Goal: Task Accomplishment & Management: Manage account settings

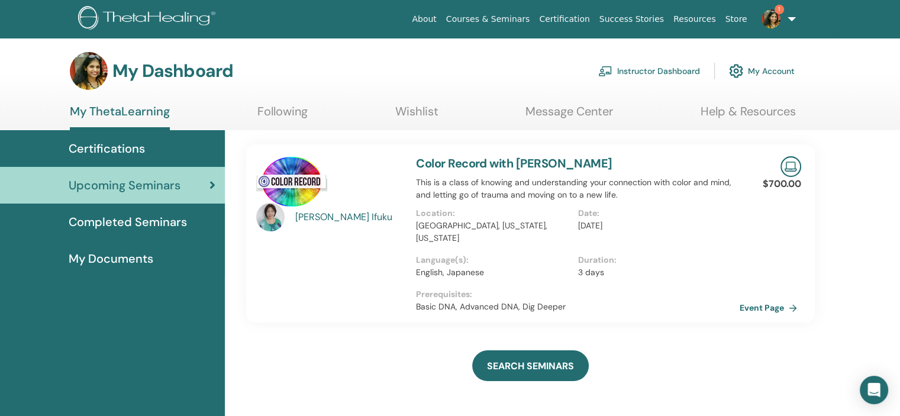
click at [681, 70] on link "Instructor Dashboard" at bounding box center [649, 71] width 102 height 26
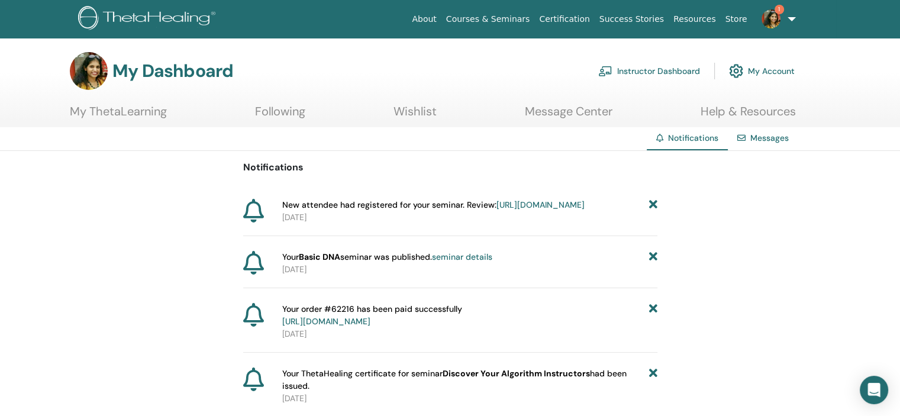
click at [531, 210] on link "https://member.thetahealing.com/instructor/seminar/377659/attendees" at bounding box center [540, 204] width 88 height 11
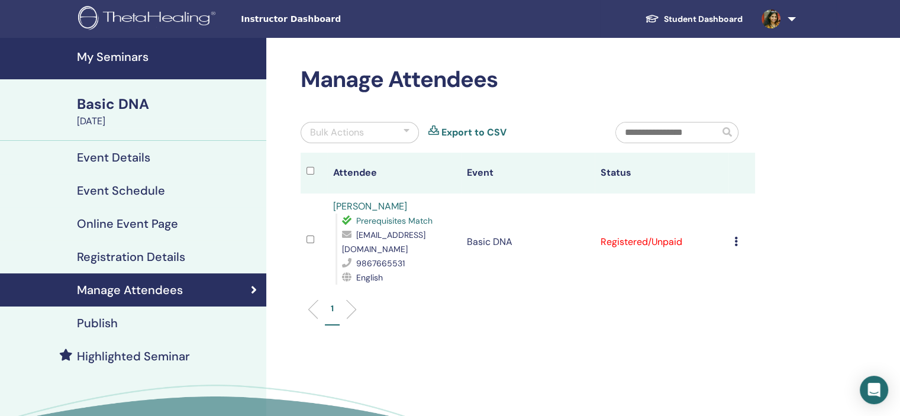
click at [367, 207] on link "[PERSON_NAME]" at bounding box center [370, 206] width 74 height 12
click at [146, 43] on link "My Seminars" at bounding box center [133, 58] width 266 height 41
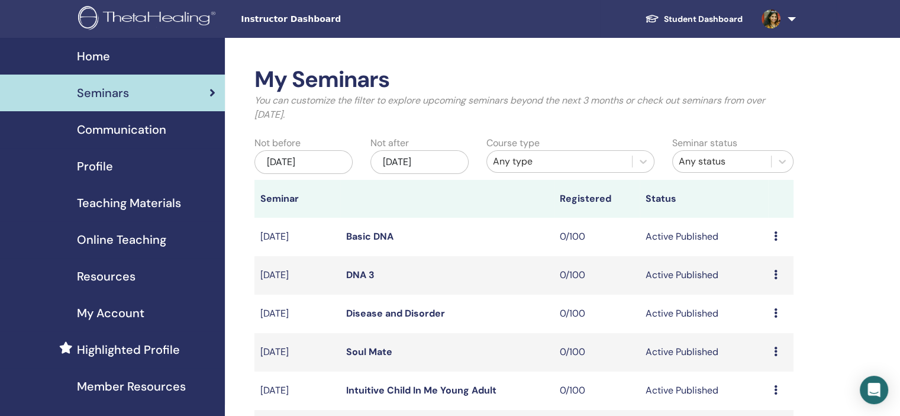
scroll to position [355, 0]
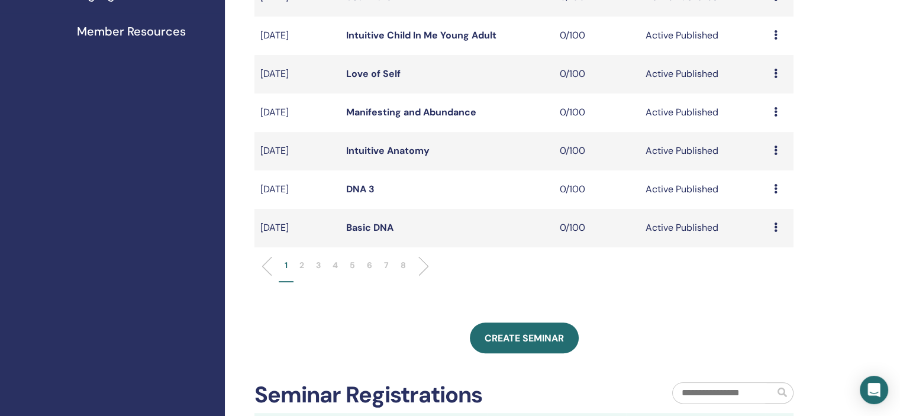
click at [337, 266] on p "4" at bounding box center [334, 265] width 5 height 12
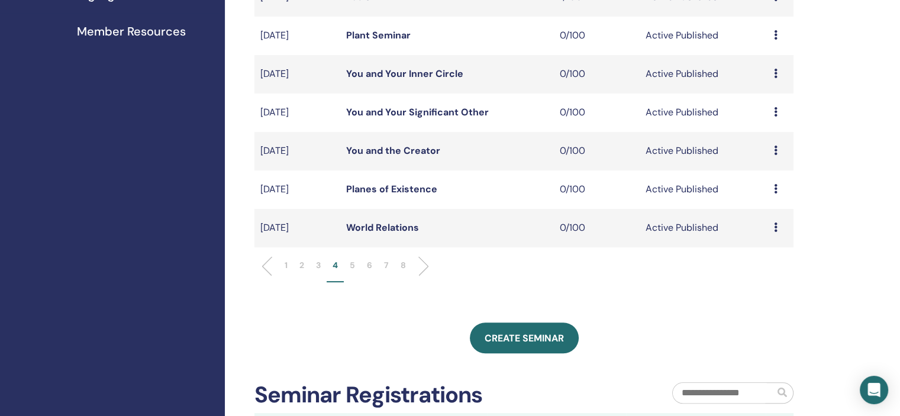
click at [286, 266] on p "1" at bounding box center [285, 265] width 3 height 12
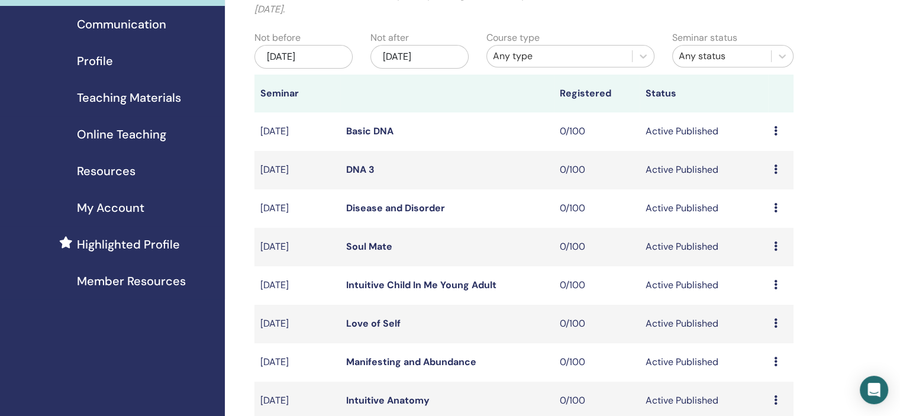
scroll to position [0, 0]
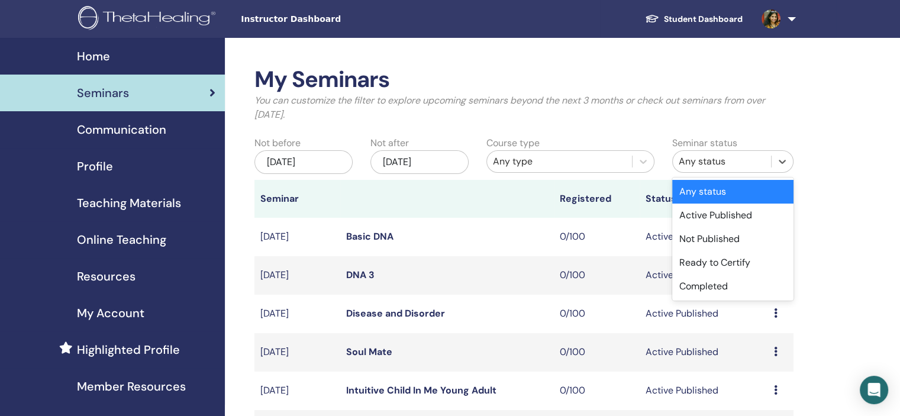
click at [729, 167] on div "Any status" at bounding box center [721, 161] width 86 height 14
click at [739, 234] on div "Not Published" at bounding box center [732, 239] width 121 height 24
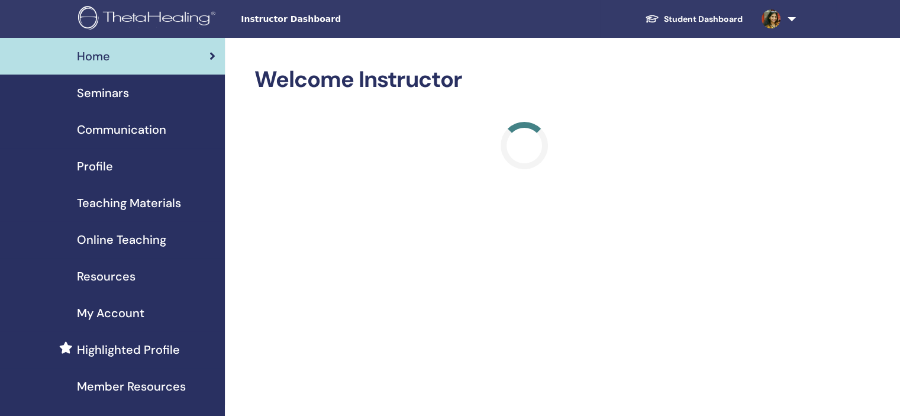
click at [136, 92] on div "Seminars" at bounding box center [112, 93] width 206 height 18
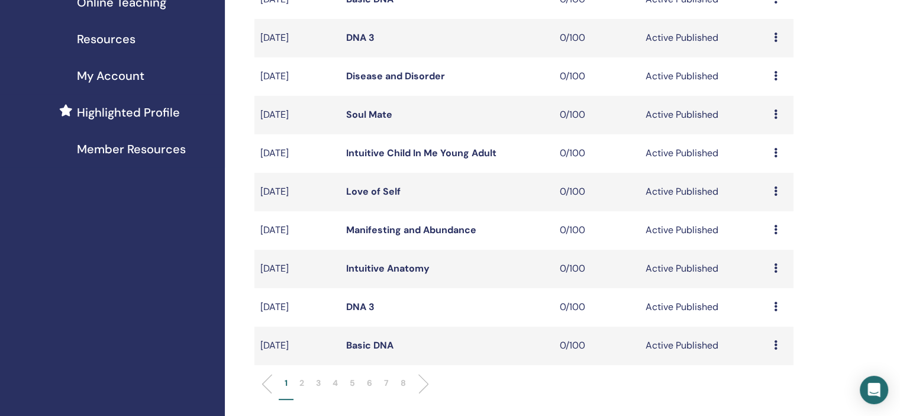
scroll to position [355, 0]
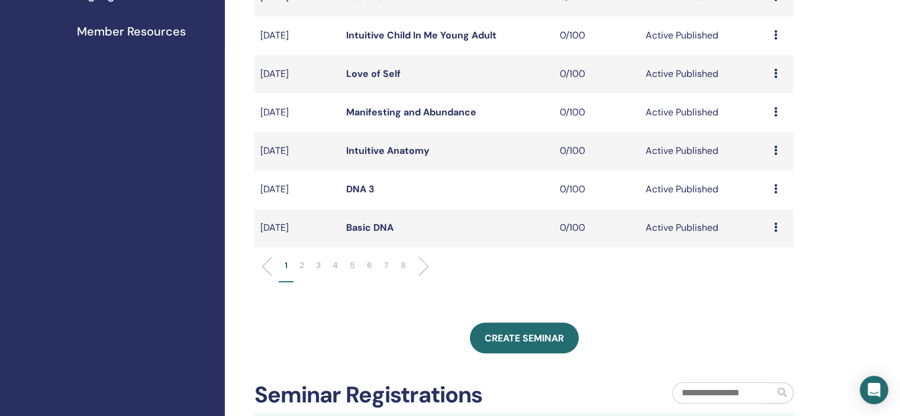
click at [369, 261] on p "6" at bounding box center [369, 265] width 5 height 12
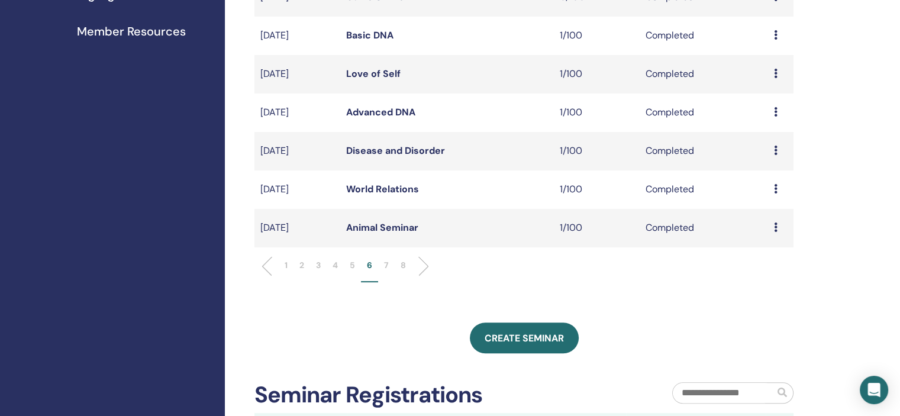
click at [349, 267] on li "5" at bounding box center [352, 270] width 17 height 23
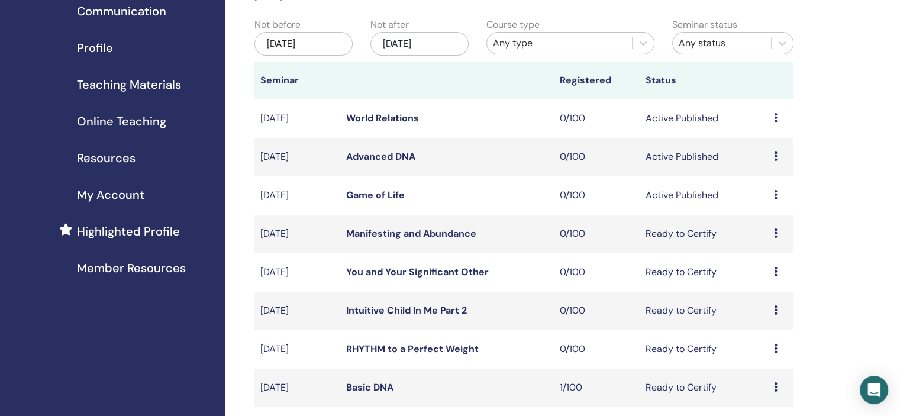
scroll to position [118, 0]
click at [775, 194] on icon at bounding box center [776, 194] width 4 height 9
click at [751, 224] on link "Edit" at bounding box center [752, 221] width 17 height 12
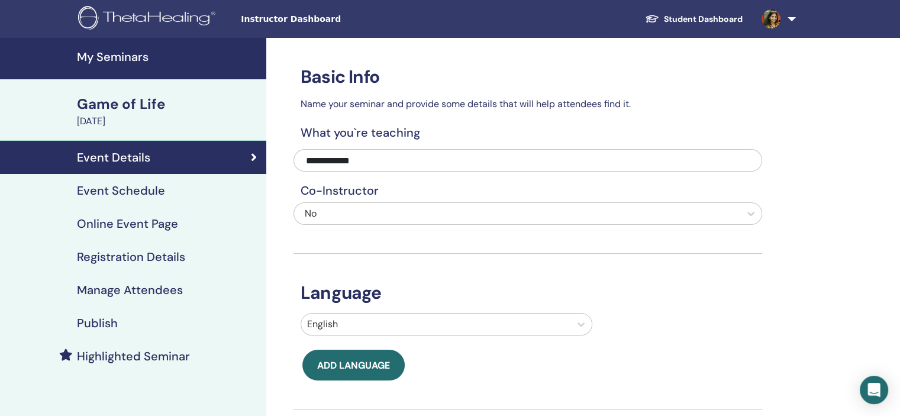
click at [214, 182] on link "Event Schedule" at bounding box center [133, 190] width 266 height 33
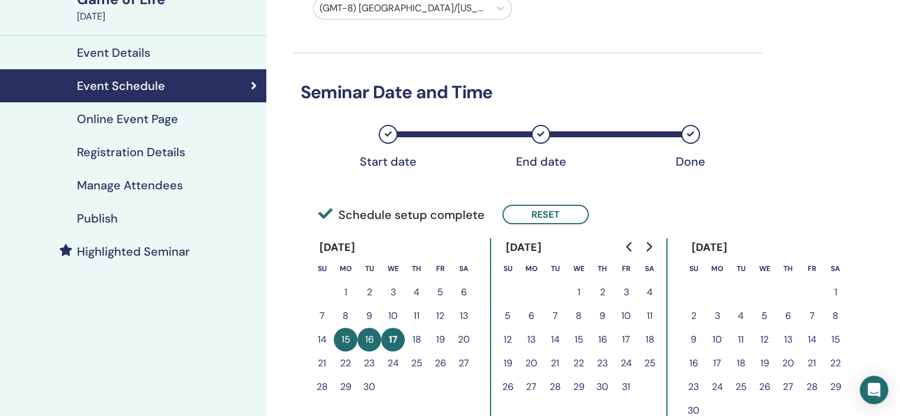
scroll to position [177, 0]
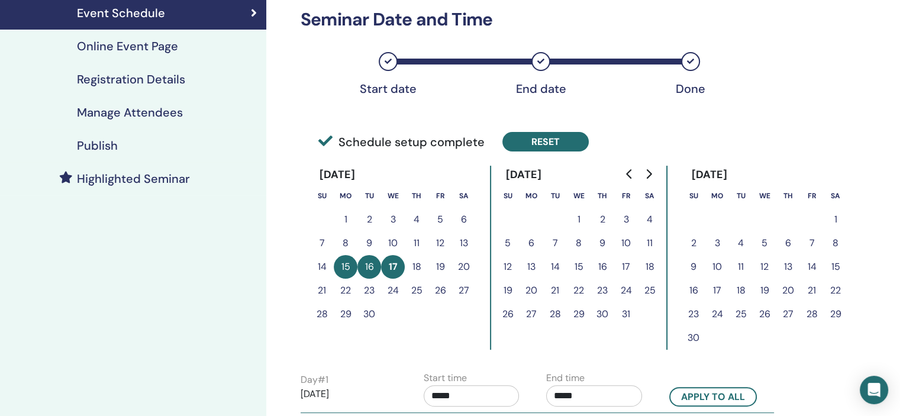
click at [558, 137] on button "Reset" at bounding box center [545, 142] width 86 height 20
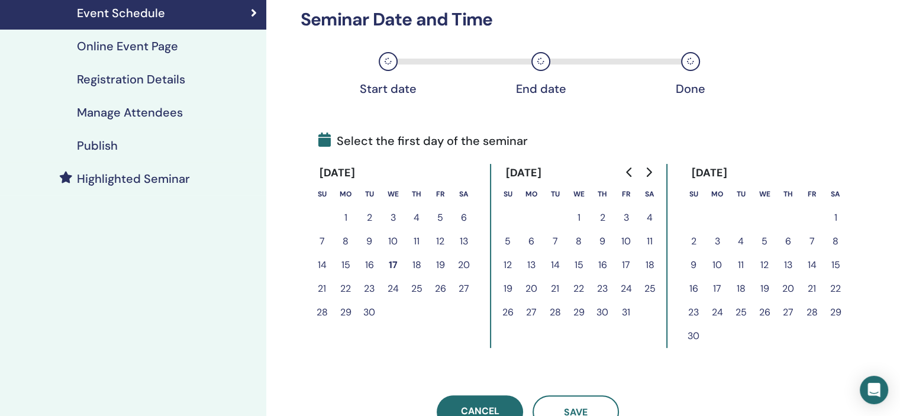
click at [648, 170] on icon "Go to next month" at bounding box center [648, 171] width 5 height 9
click at [789, 263] on button "15" at bounding box center [788, 265] width 24 height 24
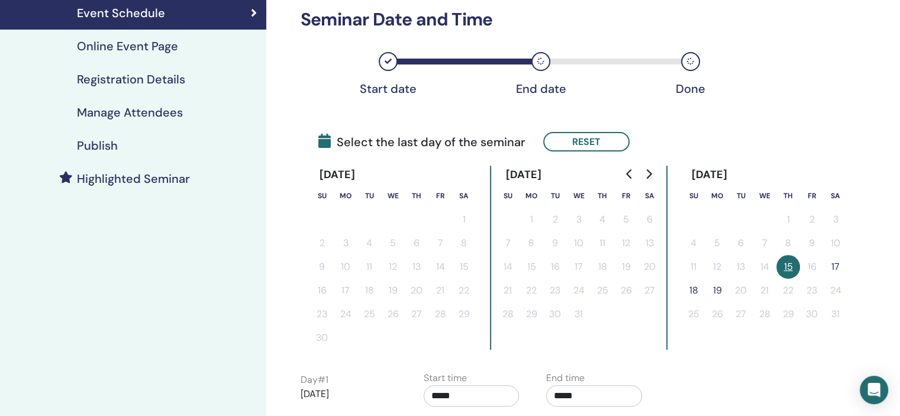
click at [826, 262] on button "17" at bounding box center [835, 267] width 24 height 24
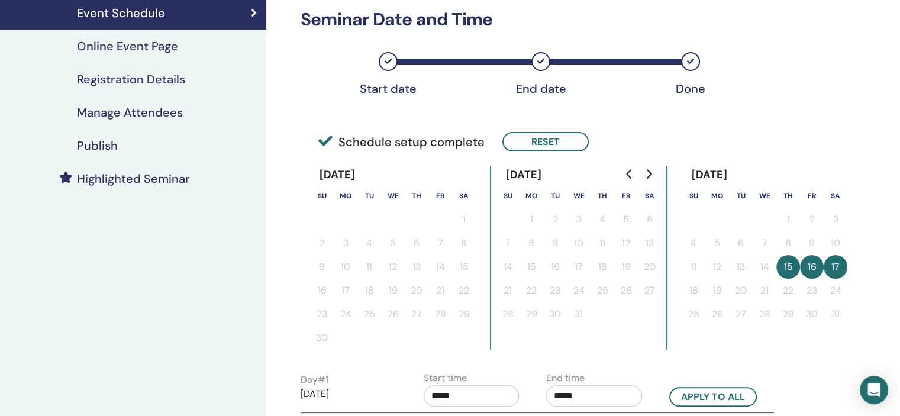
drag, startPoint x: 562, startPoint y: 142, endPoint x: 776, endPoint y: 241, distance: 235.8
click at [562, 141] on button "Reset" at bounding box center [545, 142] width 86 height 20
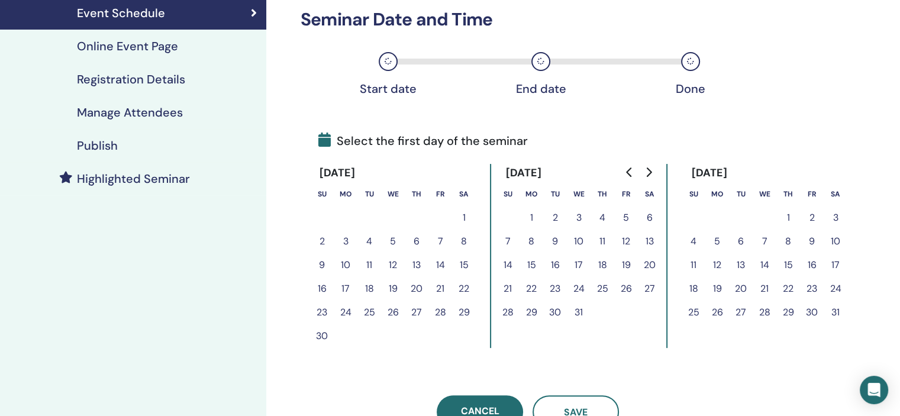
click at [813, 260] on button "16" at bounding box center [812, 265] width 24 height 24
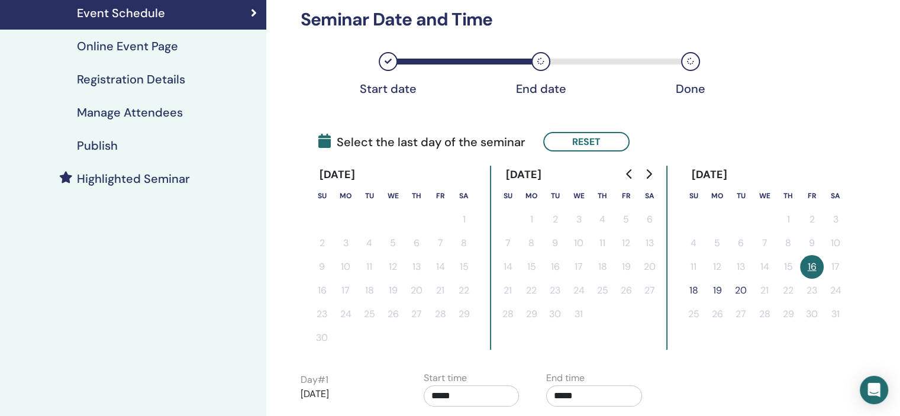
click at [683, 290] on button "18" at bounding box center [693, 291] width 24 height 24
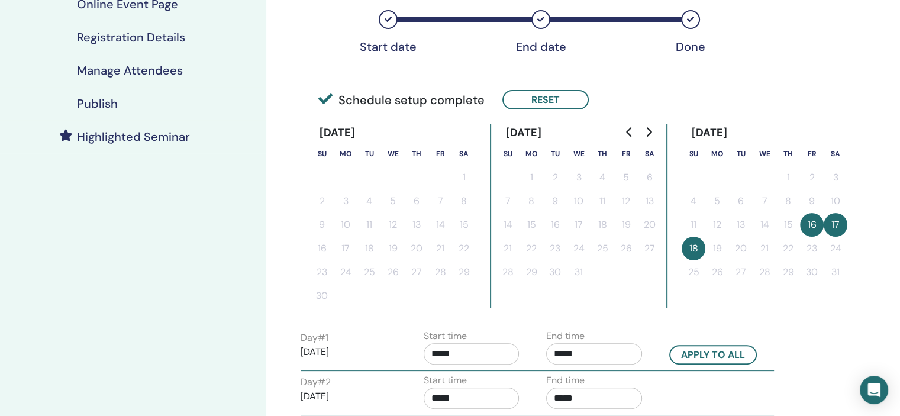
scroll to position [296, 0]
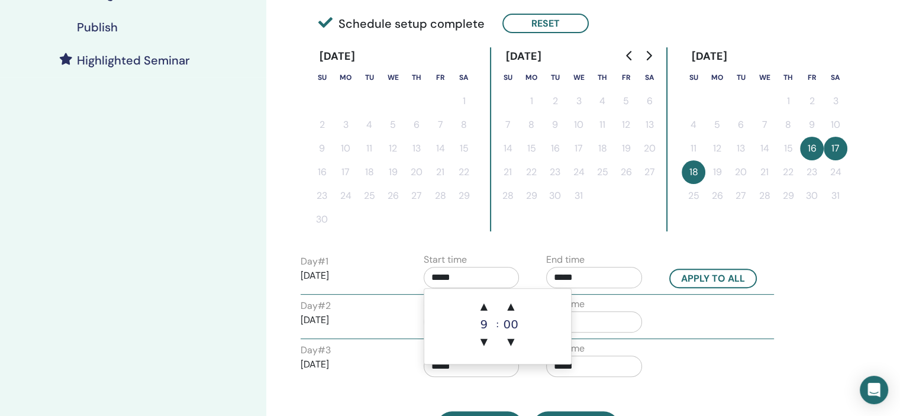
click at [478, 278] on input "*****" at bounding box center [471, 277] width 96 height 21
click at [488, 296] on span "▲" at bounding box center [484, 307] width 24 height 24
click at [483, 300] on span "▲" at bounding box center [484, 307] width 24 height 24
drag, startPoint x: 488, startPoint y: 338, endPoint x: 518, endPoint y: 318, distance: 35.9
click at [489, 338] on span "▼" at bounding box center [484, 342] width 24 height 24
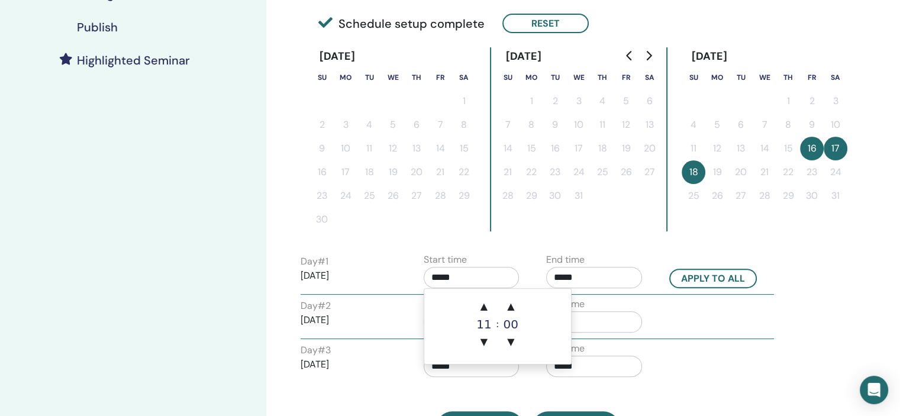
type input "*****"
drag, startPoint x: 594, startPoint y: 260, endPoint x: 595, endPoint y: 277, distance: 17.8
click at [594, 260] on div "End time *****" at bounding box center [594, 273] width 96 height 41
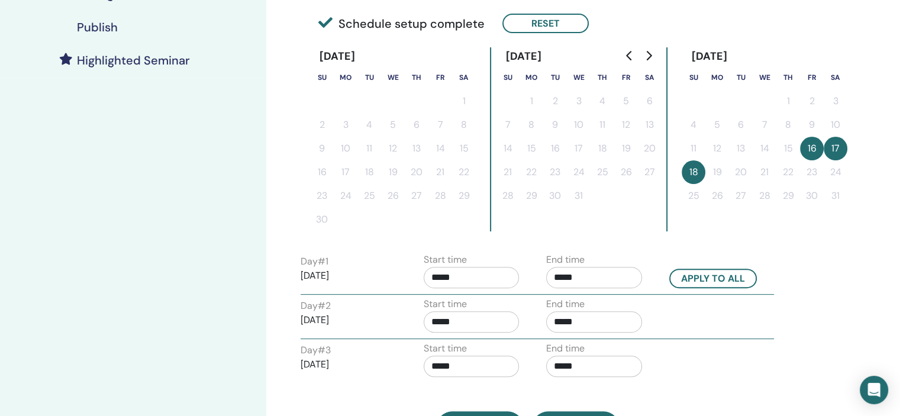
click at [595, 279] on input "*****" at bounding box center [594, 277] width 96 height 21
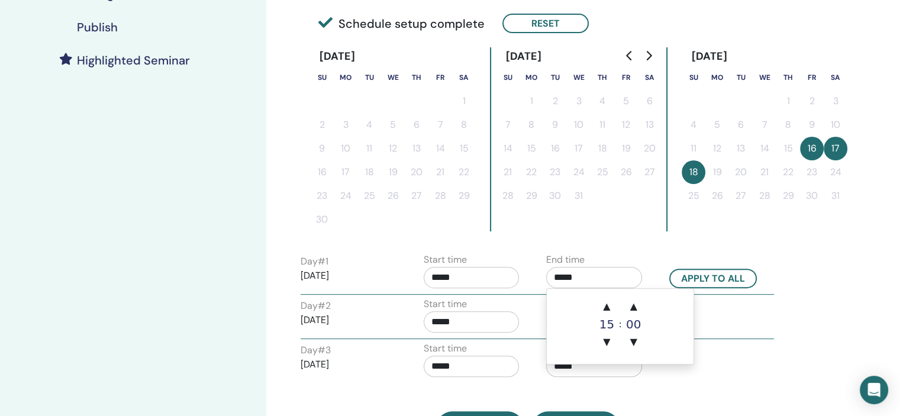
click at [612, 292] on td "▲ 15 ▼ : ▲ 00 ▼" at bounding box center [619, 326] width 147 height 75
click at [607, 297] on span "▲" at bounding box center [606, 307] width 24 height 24
type input "*****"
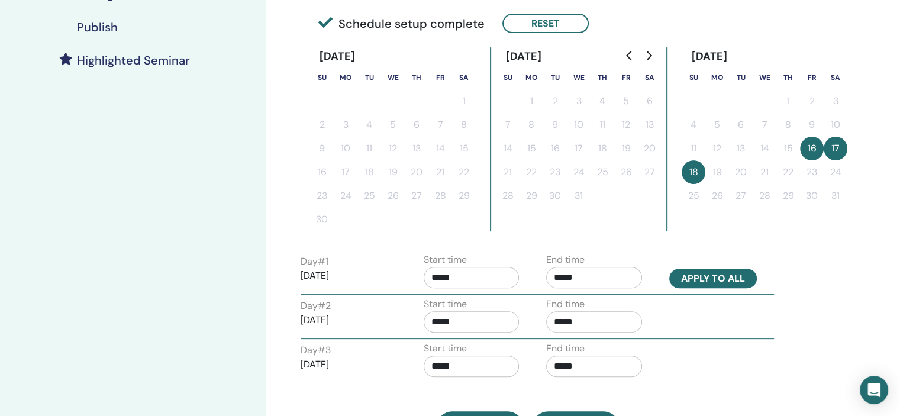
click at [713, 277] on button "Apply to all" at bounding box center [713, 279] width 88 height 20
type input "*****"
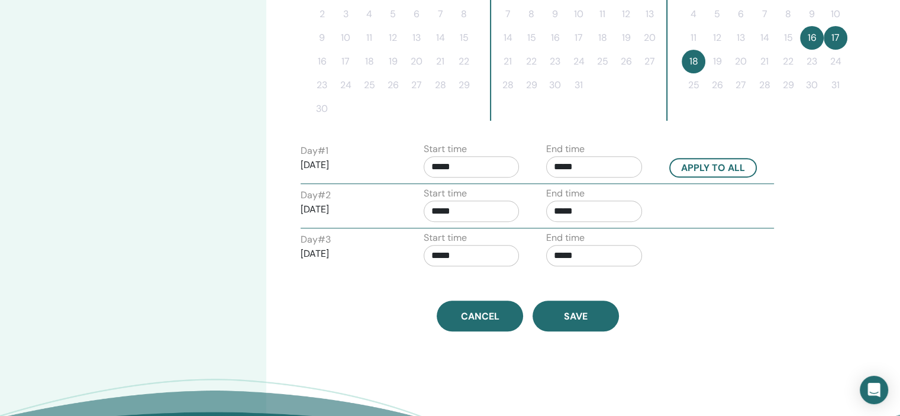
scroll to position [414, 0]
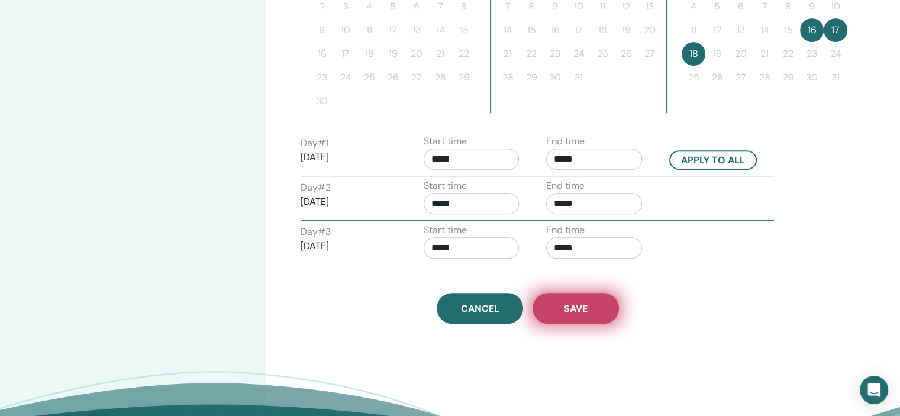
click at [585, 307] on span "Save" at bounding box center [576, 308] width 24 height 12
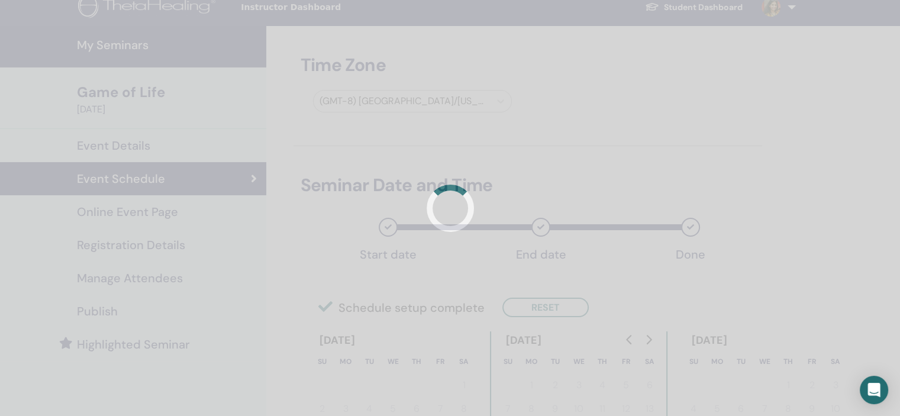
scroll to position [0, 0]
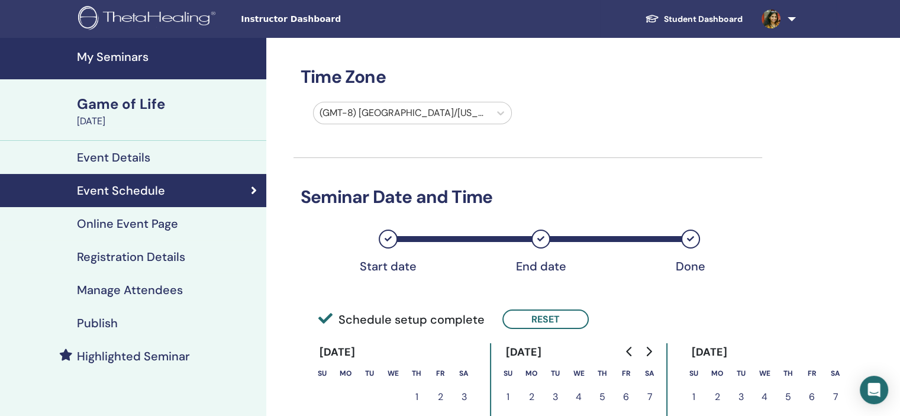
click at [162, 248] on link "Registration Details" at bounding box center [133, 256] width 266 height 33
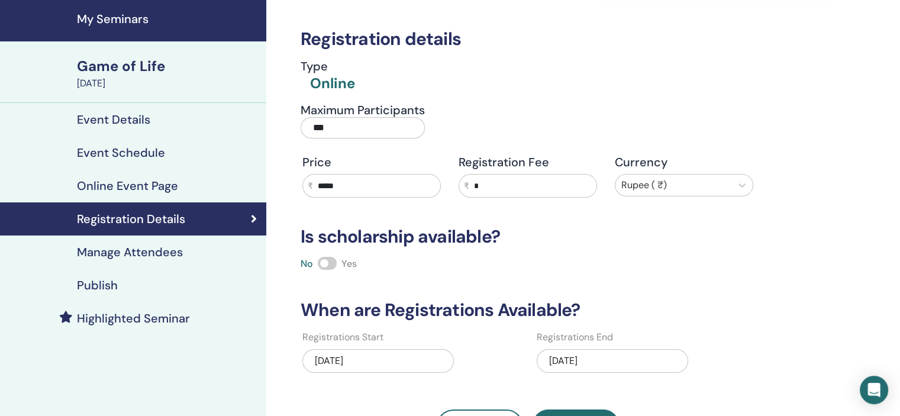
scroll to position [118, 0]
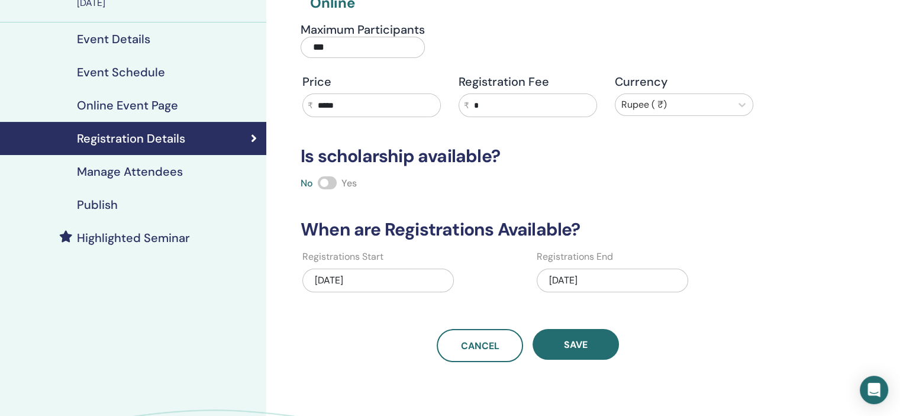
click at [592, 281] on div "10/04/2025" at bounding box center [611, 281] width 151 height 24
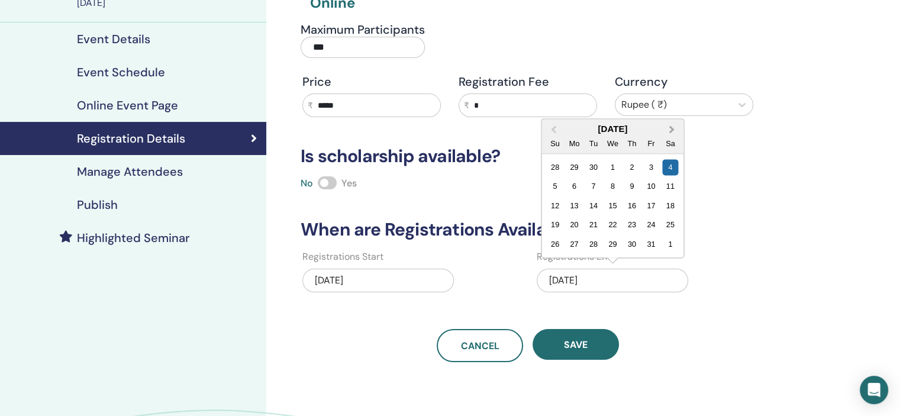
click at [671, 127] on span "Next Month" at bounding box center [671, 129] width 0 height 12
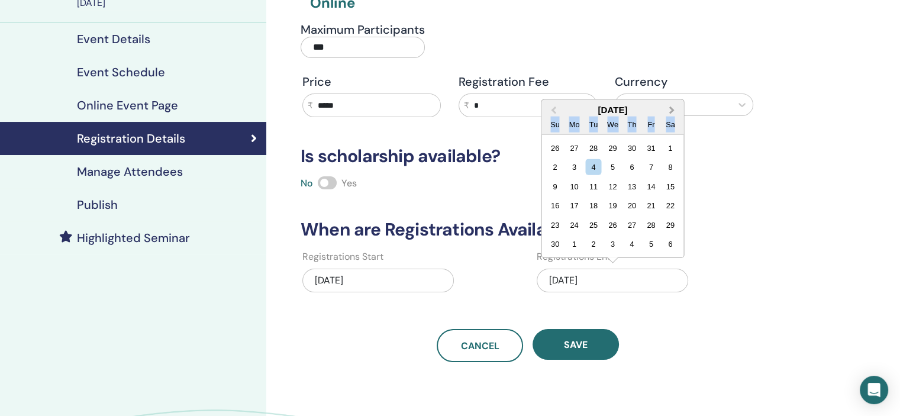
click at [670, 127] on div "Sa" at bounding box center [670, 124] width 16 height 16
click at [671, 107] on span "Next Month" at bounding box center [671, 110] width 0 height 12
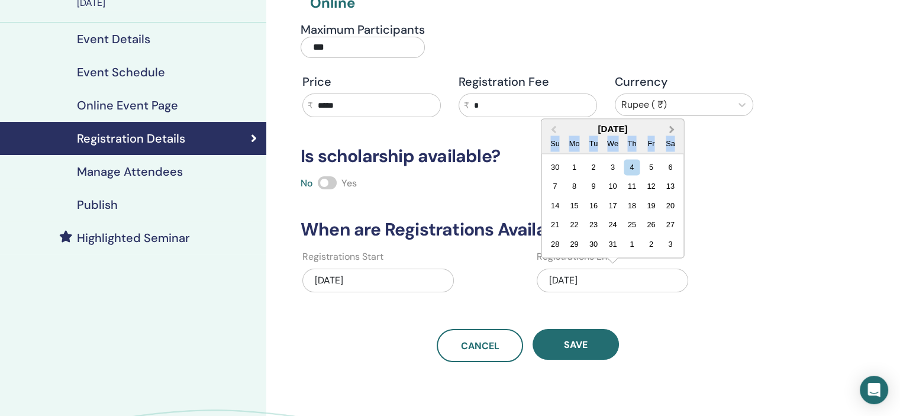
click at [672, 125] on button "Next Month" at bounding box center [672, 129] width 19 height 19
click at [665, 244] on div "31" at bounding box center [670, 244] width 16 height 16
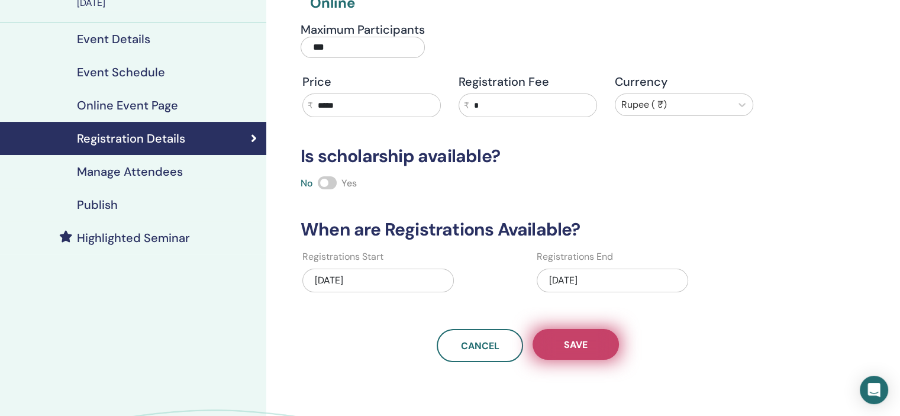
click at [595, 351] on button "Save" at bounding box center [575, 344] width 86 height 31
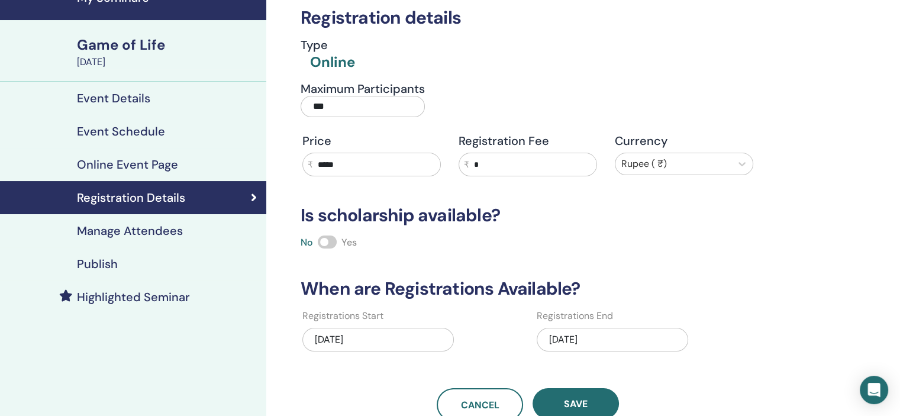
scroll to position [0, 0]
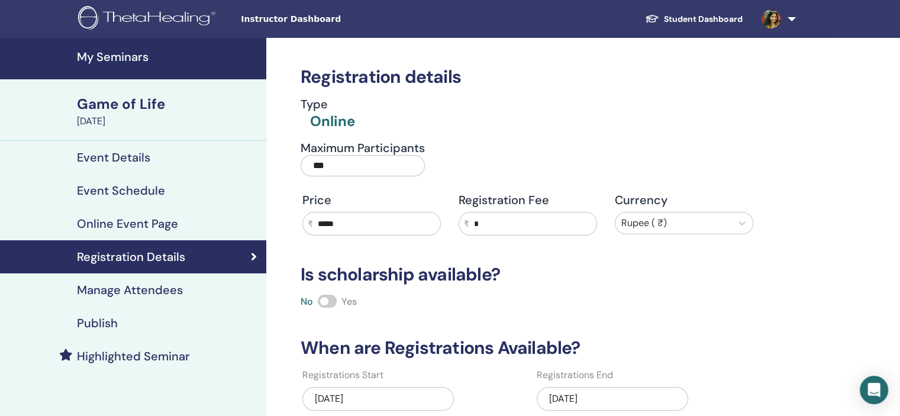
click at [136, 66] on link "My Seminars" at bounding box center [133, 58] width 266 height 41
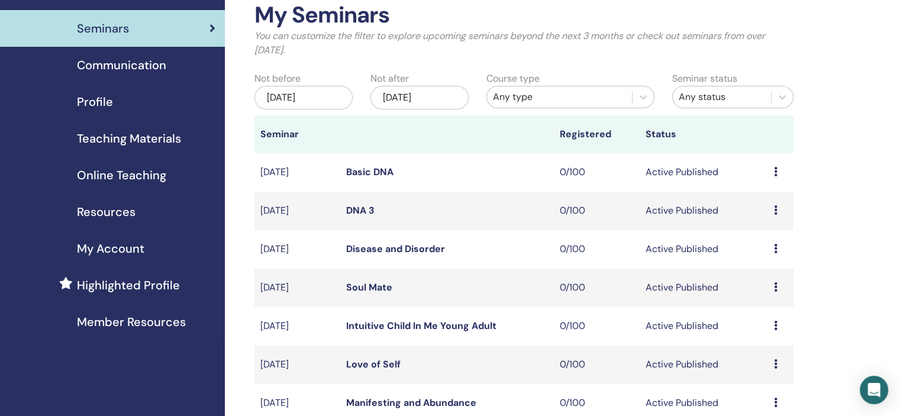
scroll to position [237, 0]
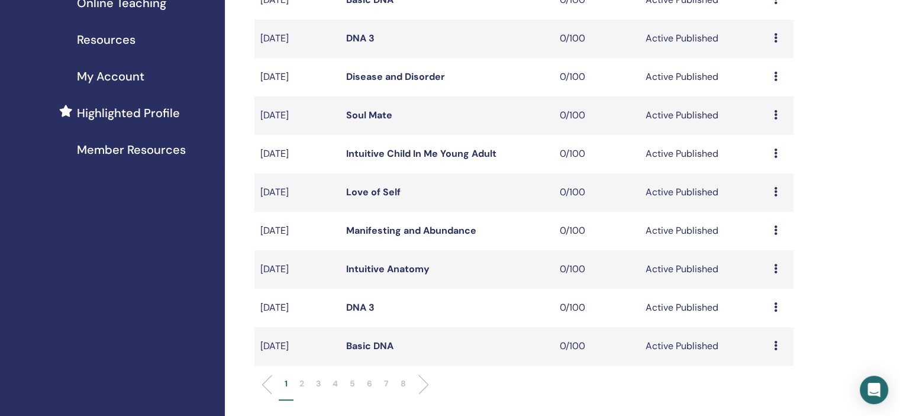
click at [352, 385] on p "5" at bounding box center [352, 383] width 5 height 12
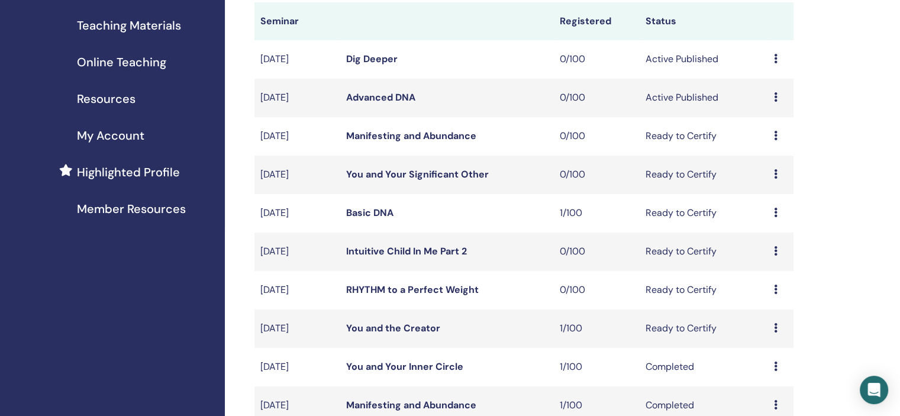
scroll to position [0, 0]
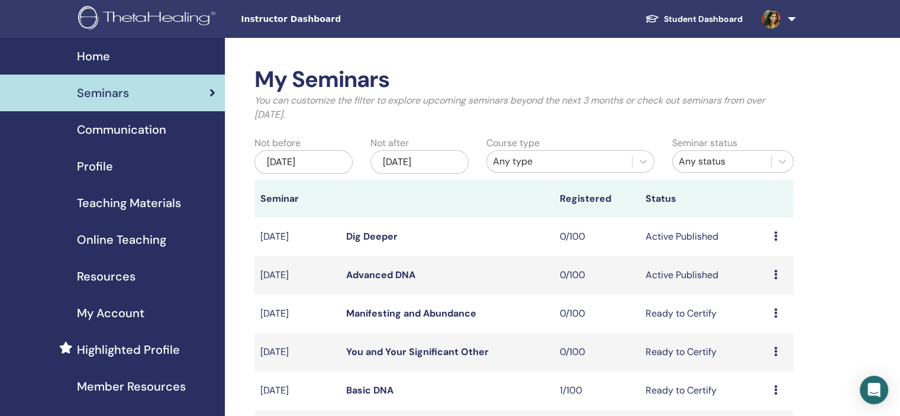
click at [128, 167] on div "Profile" at bounding box center [112, 166] width 206 height 18
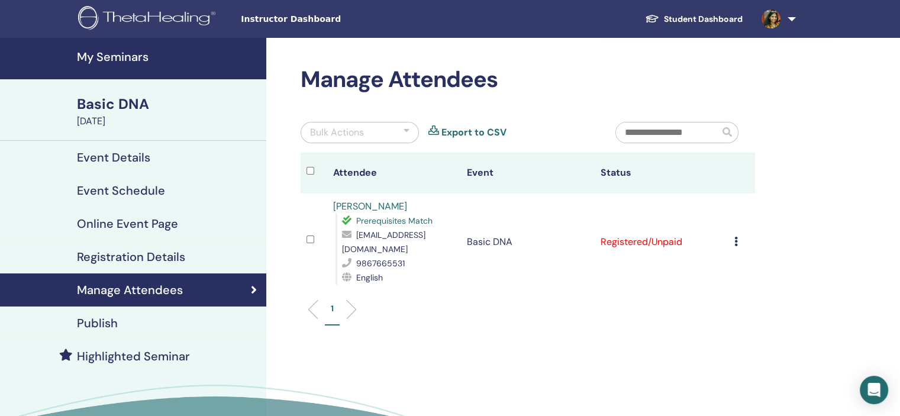
click at [127, 54] on h4 "My Seminars" at bounding box center [168, 57] width 182 height 14
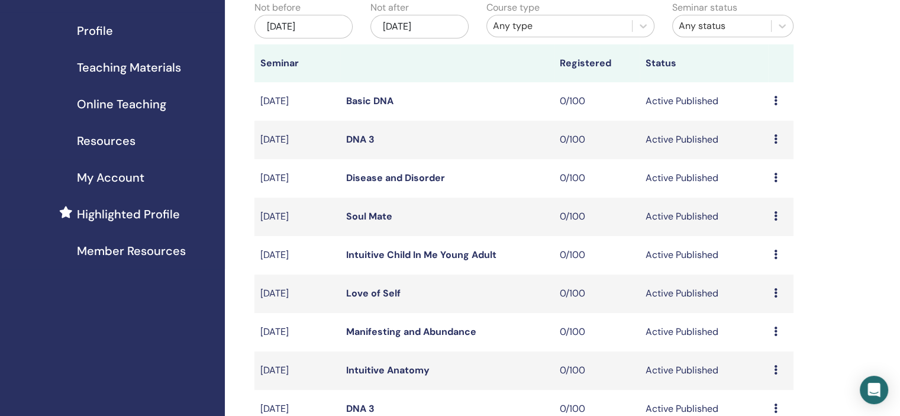
scroll to position [296, 0]
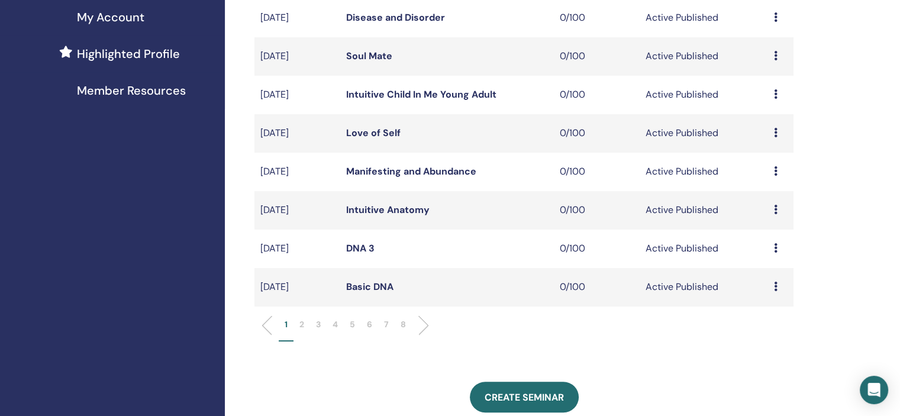
click at [305, 326] on li "2" at bounding box center [301, 329] width 17 height 23
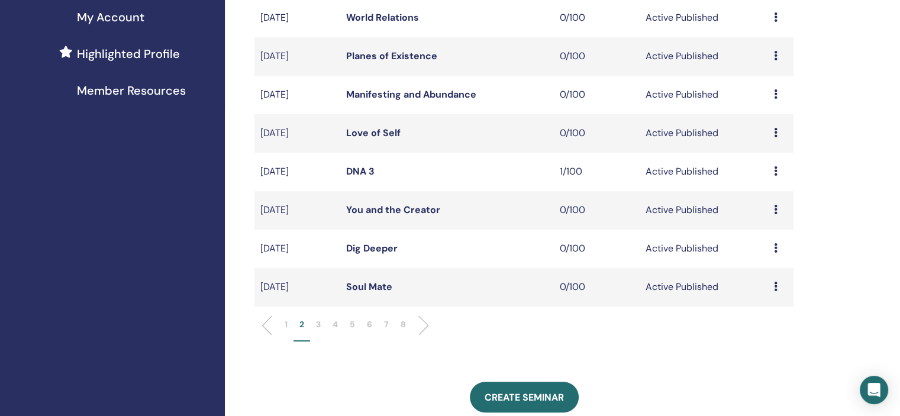
click at [277, 321] on li at bounding box center [271, 325] width 20 height 20
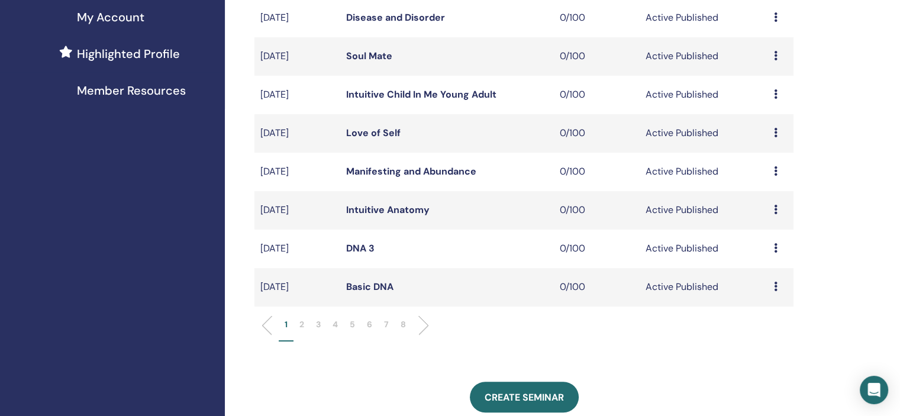
click at [776, 286] on icon at bounding box center [776, 286] width 4 height 9
click at [757, 312] on link "Edit" at bounding box center [753, 313] width 17 height 12
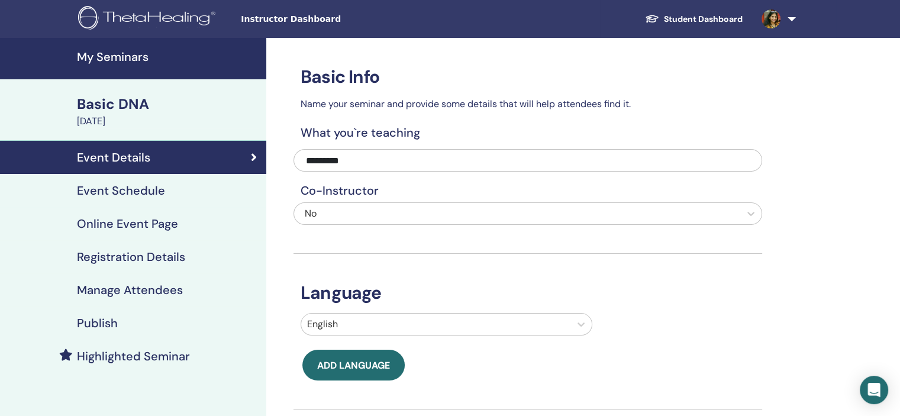
click at [156, 193] on h4 "Event Schedule" at bounding box center [121, 190] width 88 height 14
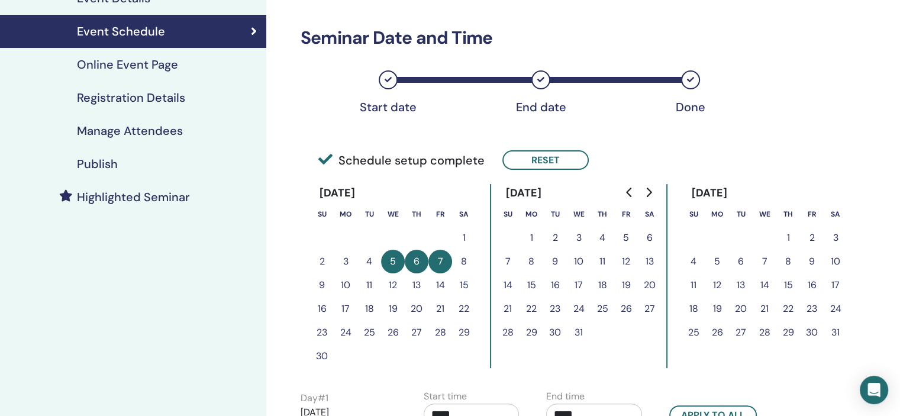
scroll to position [177, 0]
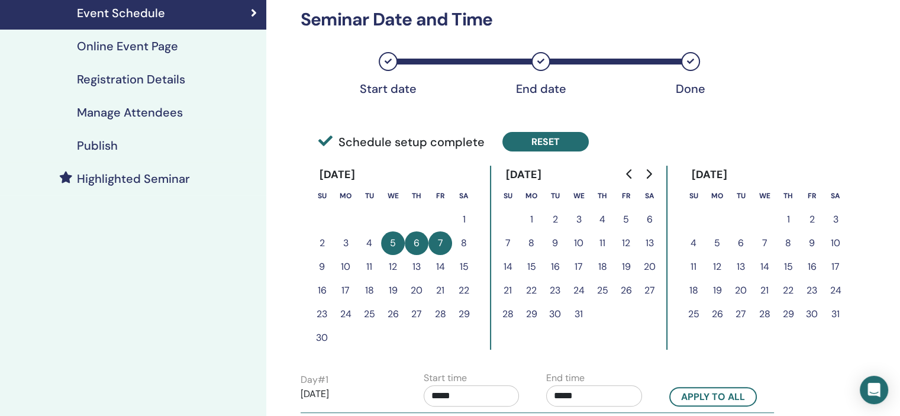
click at [546, 134] on button "Reset" at bounding box center [545, 142] width 86 height 20
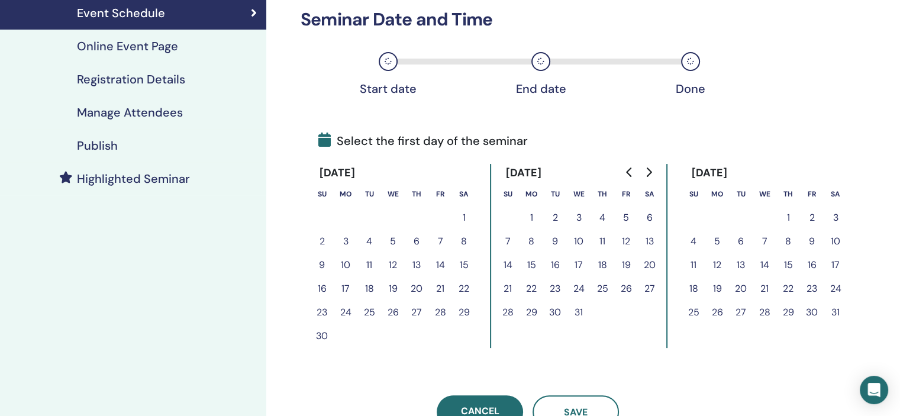
click at [321, 237] on button "2" at bounding box center [322, 241] width 24 height 24
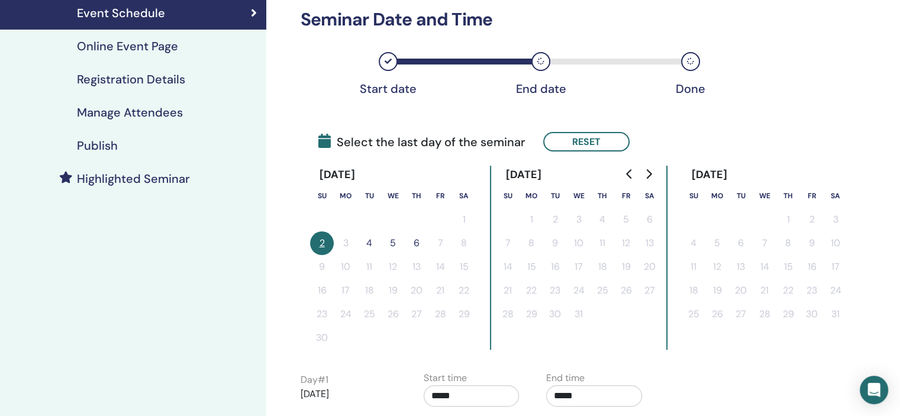
click at [374, 241] on button "4" at bounding box center [369, 243] width 24 height 24
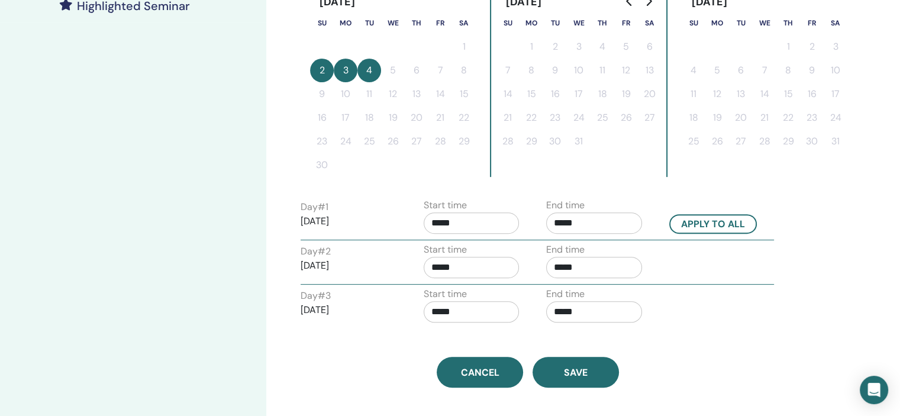
scroll to position [355, 0]
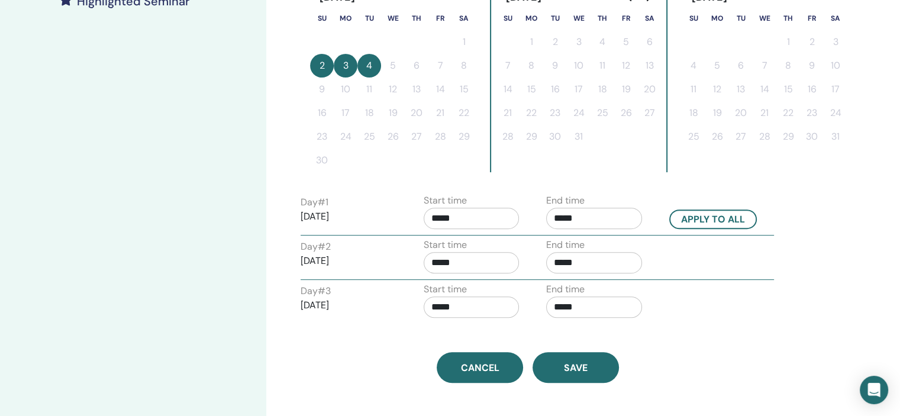
click at [485, 221] on input "*****" at bounding box center [471, 218] width 96 height 21
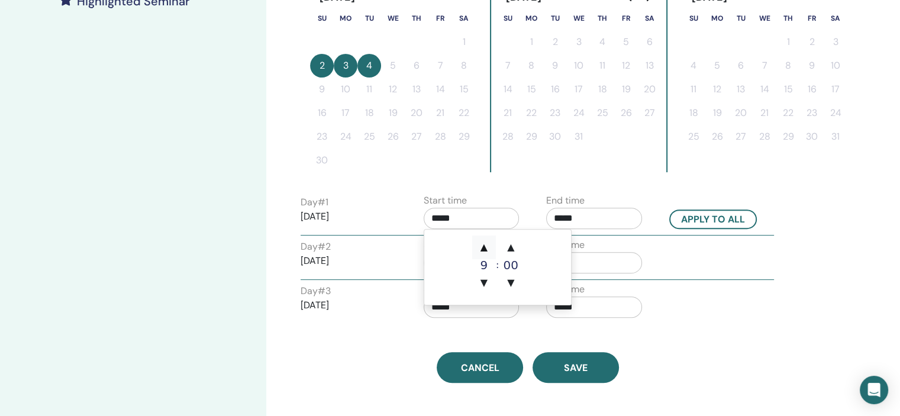
click at [481, 245] on span "▲" at bounding box center [484, 247] width 24 height 24
type input "*****"
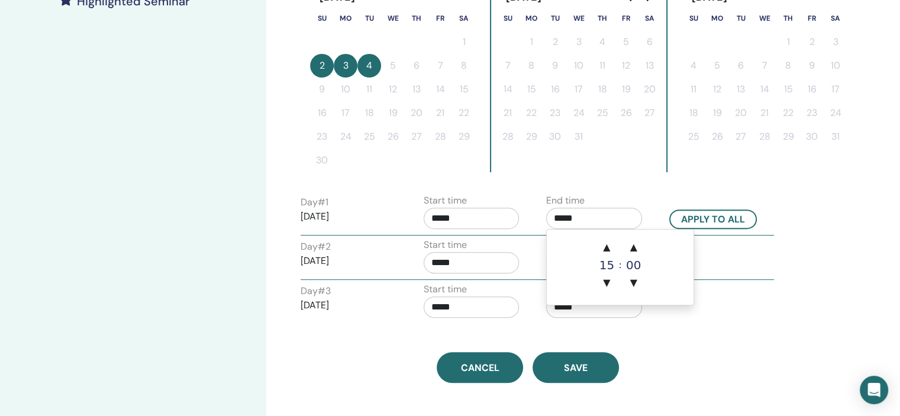
click at [584, 224] on input "*****" at bounding box center [594, 218] width 96 height 21
click at [610, 244] on span "▲" at bounding box center [606, 247] width 24 height 24
type input "*****"
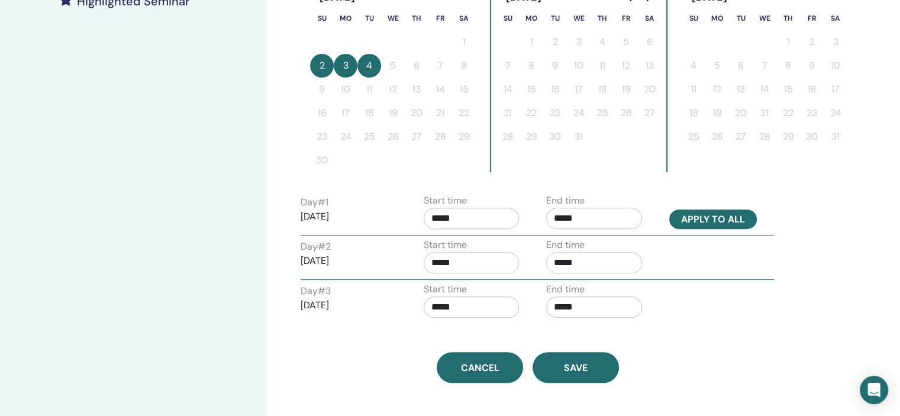
click at [700, 227] on button "Apply to all" at bounding box center [713, 219] width 88 height 20
type input "*****"
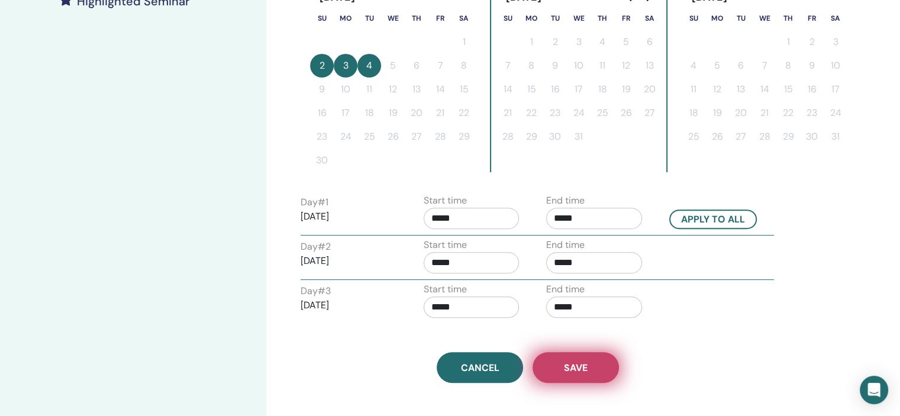
click at [592, 359] on button "Save" at bounding box center [575, 367] width 86 height 31
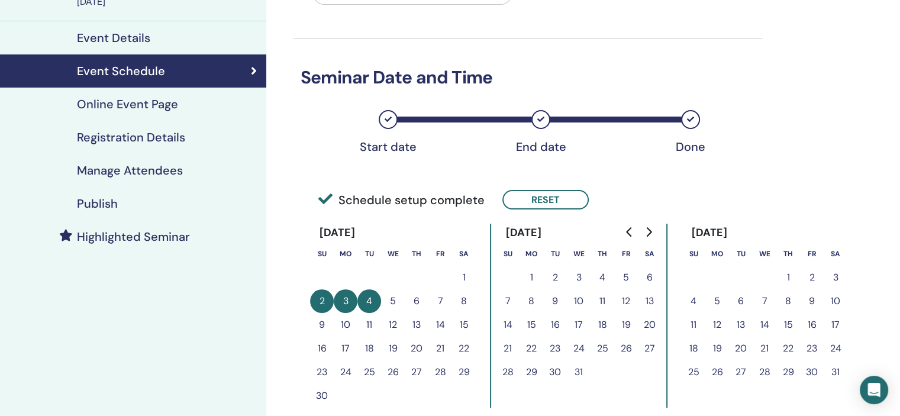
scroll to position [59, 0]
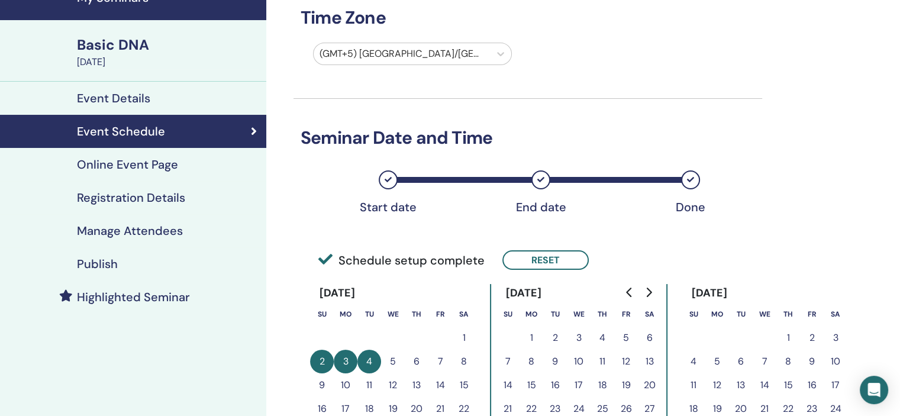
click at [202, 198] on div "Registration Details" at bounding box center [132, 197] width 247 height 14
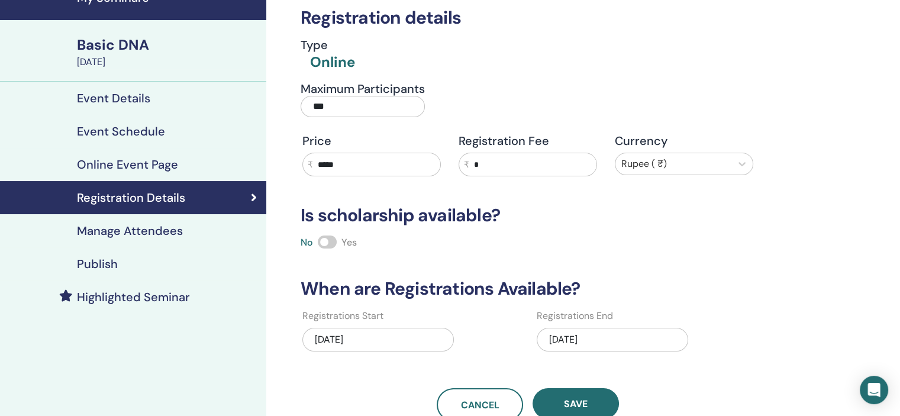
click at [597, 342] on div "[DATE]" at bounding box center [611, 340] width 151 height 24
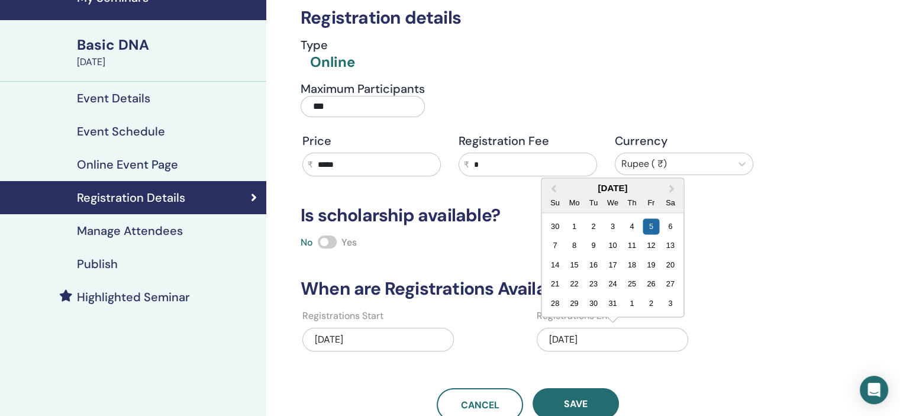
click at [641, 306] on div "28 29 30 31 1 2 3" at bounding box center [612, 302] width 134 height 19
click at [633, 305] on div "1" at bounding box center [631, 303] width 16 height 16
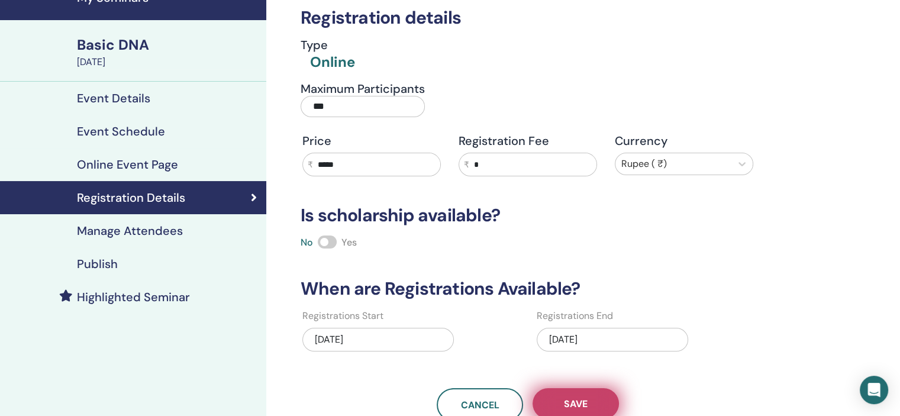
click at [597, 394] on button "Save" at bounding box center [575, 403] width 86 height 31
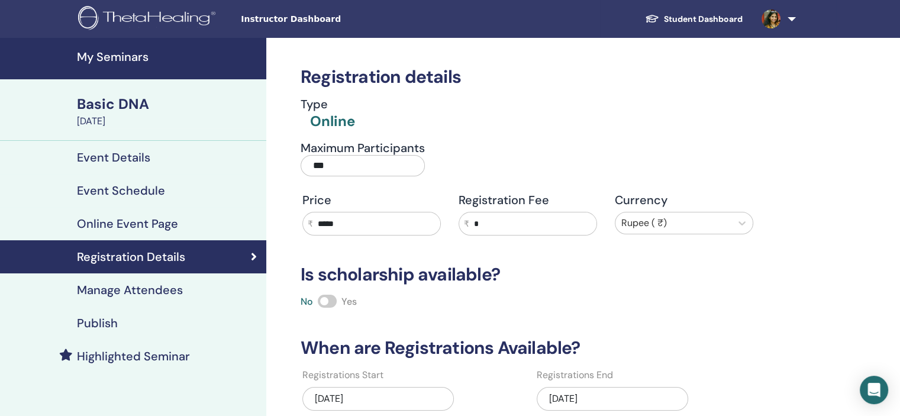
click at [139, 65] on link "My Seminars" at bounding box center [133, 58] width 266 height 41
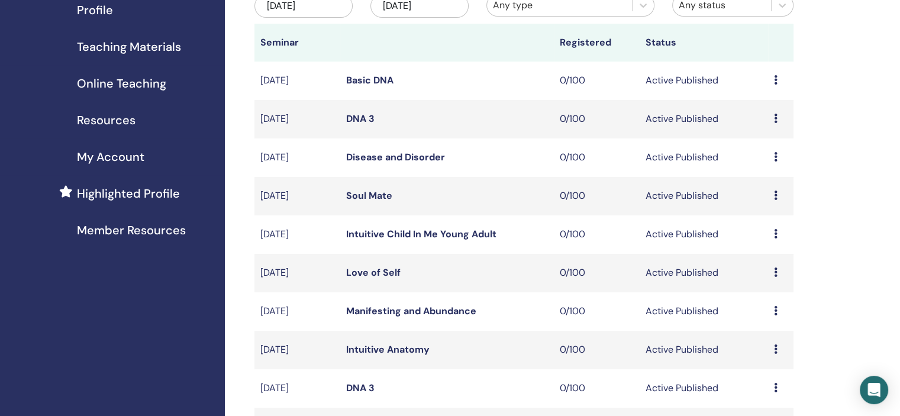
scroll to position [355, 0]
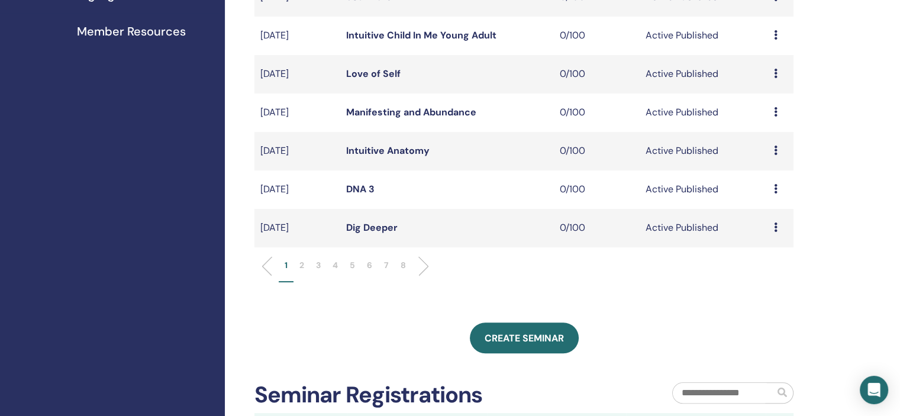
click at [303, 263] on p "2" at bounding box center [301, 265] width 5 height 12
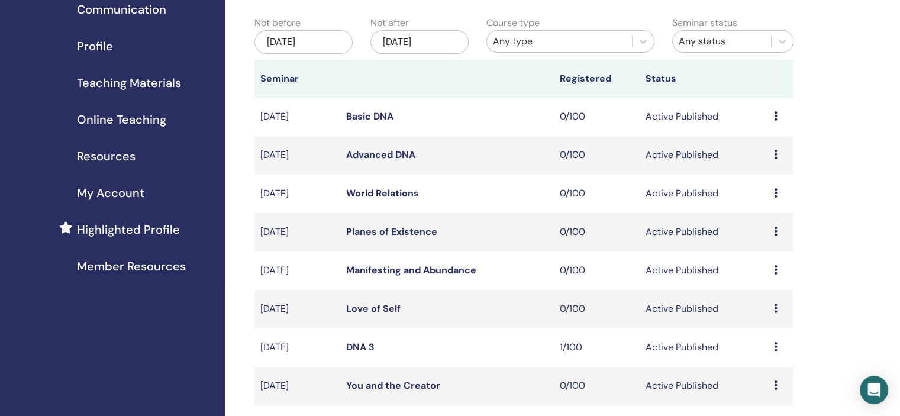
scroll to position [118, 0]
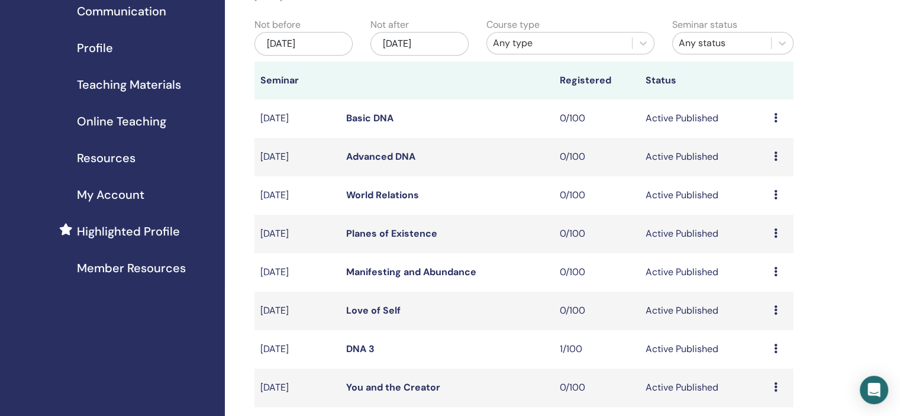
click at [771, 154] on td "Preview Edit Attendees Cancel" at bounding box center [780, 157] width 25 height 38
click at [776, 157] on icon at bounding box center [776, 155] width 4 height 9
click at [758, 182] on link "Edit" at bounding box center [753, 185] width 17 height 12
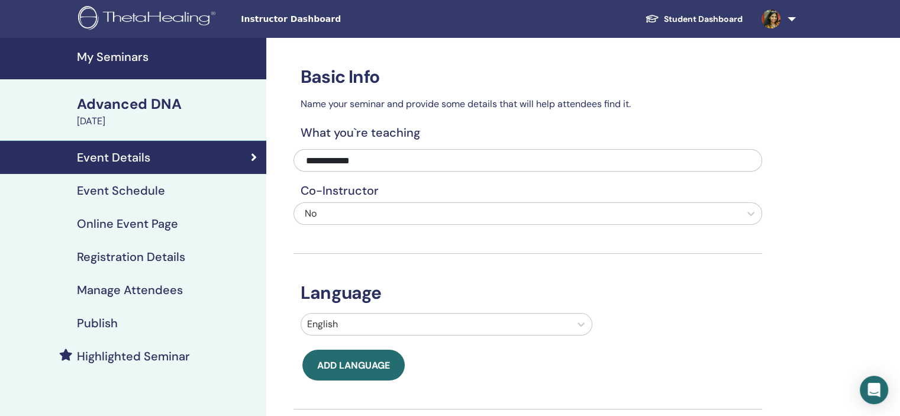
click at [159, 194] on h4 "Event Schedule" at bounding box center [121, 190] width 88 height 14
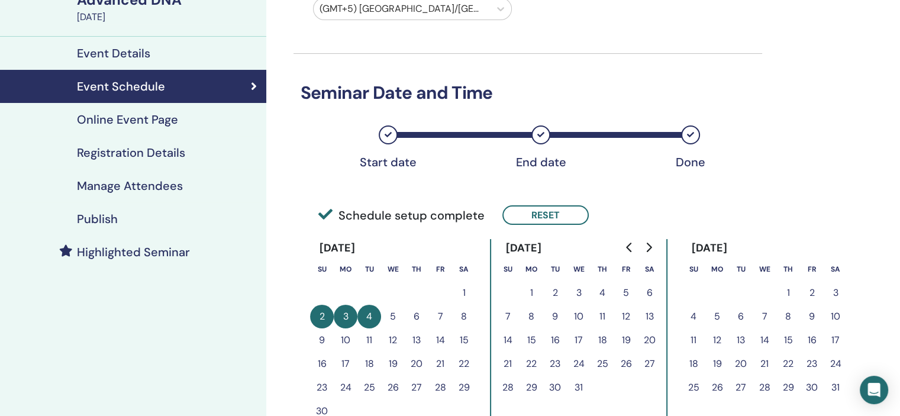
scroll to position [177, 0]
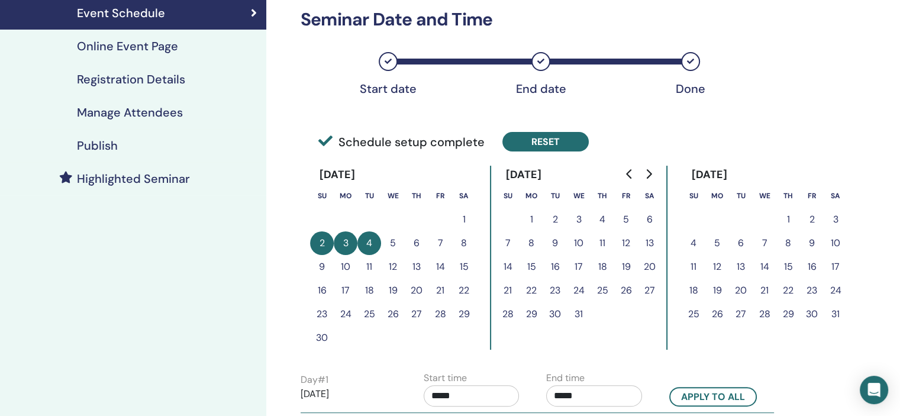
click at [565, 135] on button "Reset" at bounding box center [545, 142] width 86 height 20
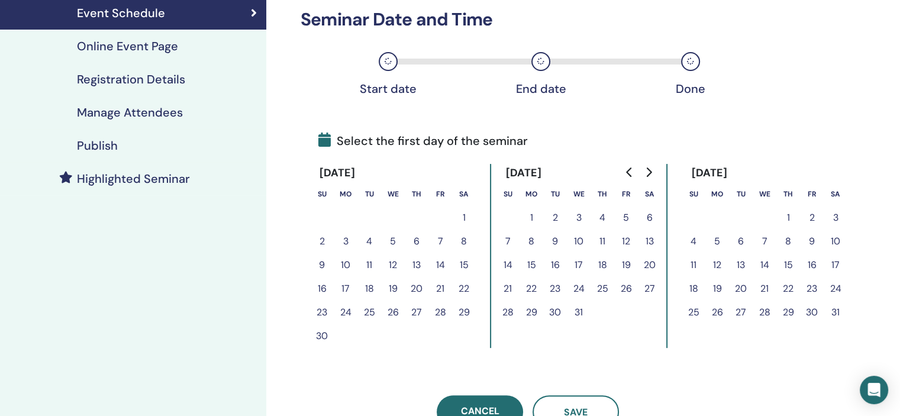
click at [389, 238] on button "5" at bounding box center [393, 241] width 24 height 24
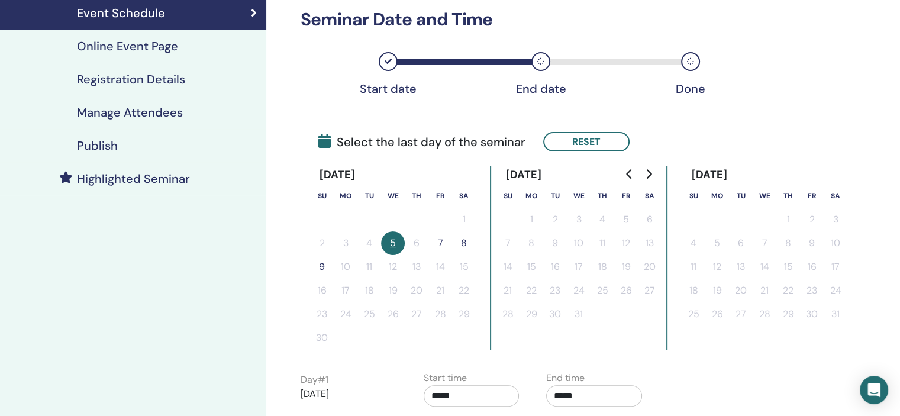
click at [440, 245] on button "7" at bounding box center [440, 243] width 24 height 24
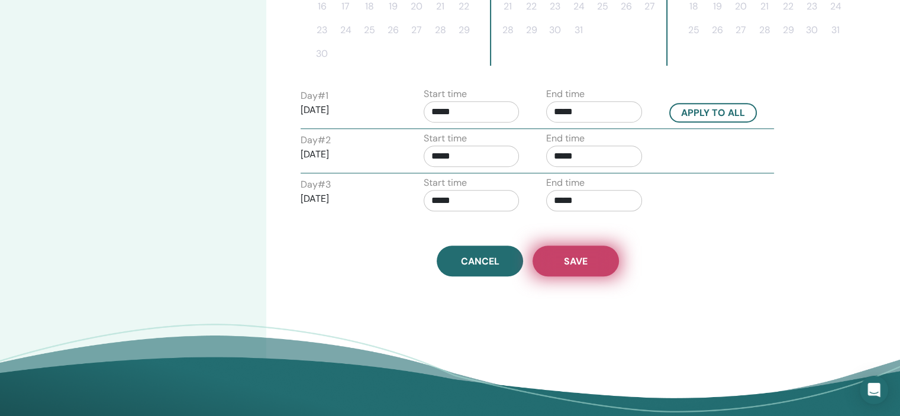
scroll to position [473, 0]
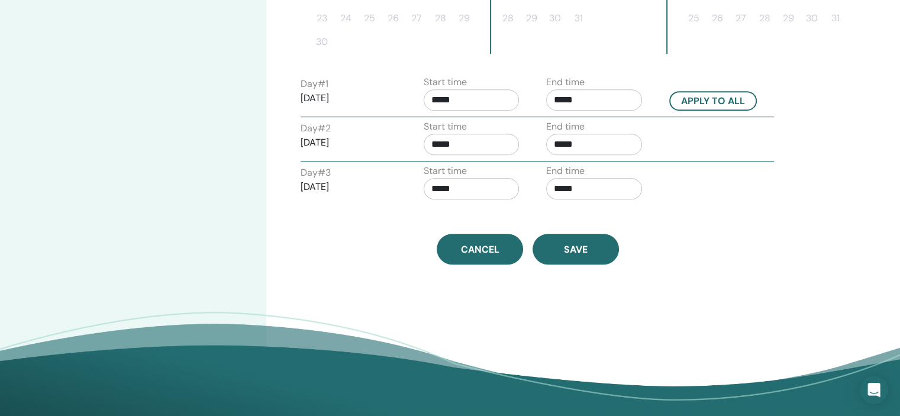
click at [499, 97] on input "*****" at bounding box center [471, 99] width 96 height 21
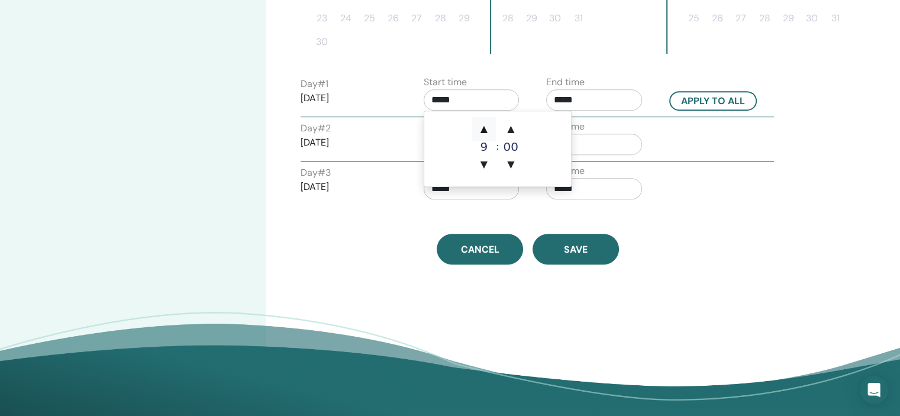
click at [489, 121] on span "▲" at bounding box center [484, 129] width 24 height 24
type input "*****"
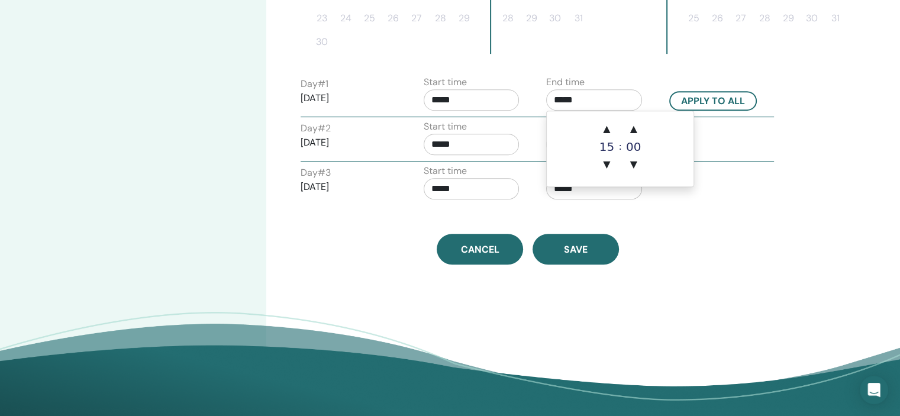
click at [606, 106] on input "*****" at bounding box center [594, 99] width 96 height 21
click at [610, 123] on span "▲" at bounding box center [606, 129] width 24 height 24
type input "*****"
click at [713, 94] on button "Apply to all" at bounding box center [713, 101] width 88 height 20
type input "*****"
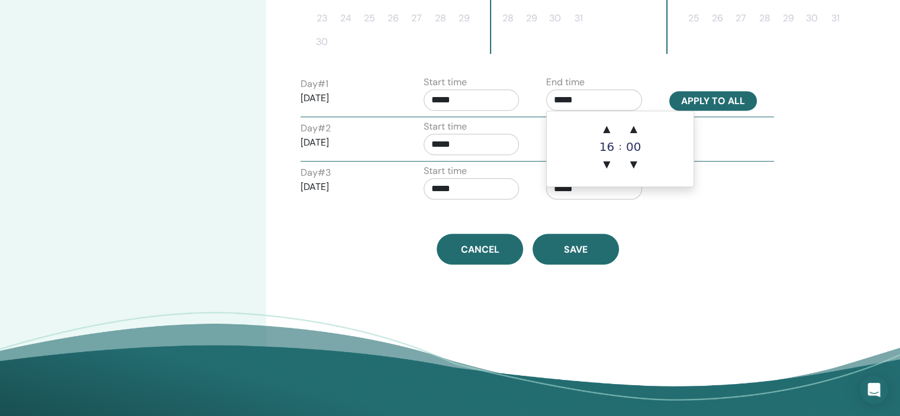
type input "*****"
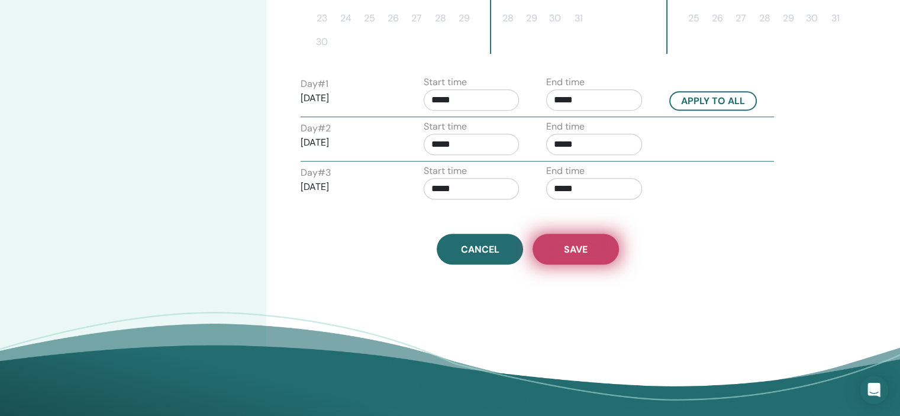
click at [599, 243] on button "Save" at bounding box center [575, 249] width 86 height 31
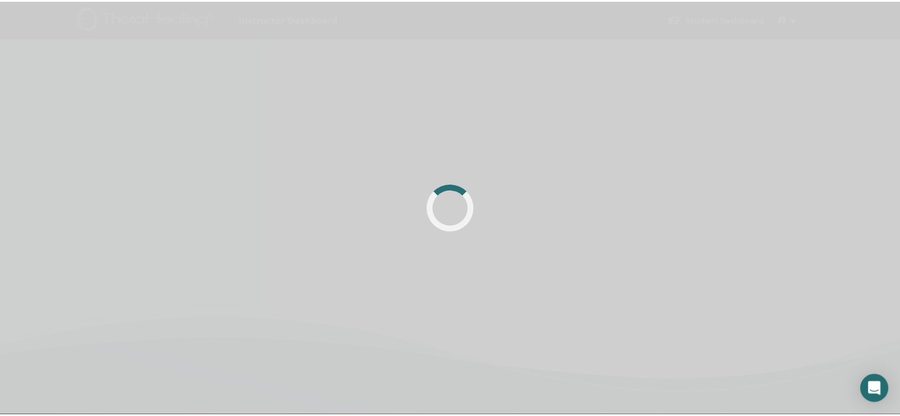
scroll to position [45, 0]
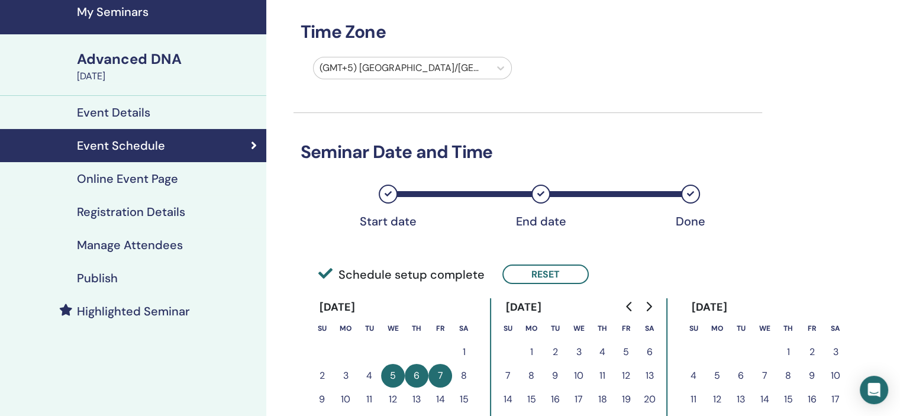
click at [182, 215] on h4 "Registration Details" at bounding box center [131, 212] width 108 height 14
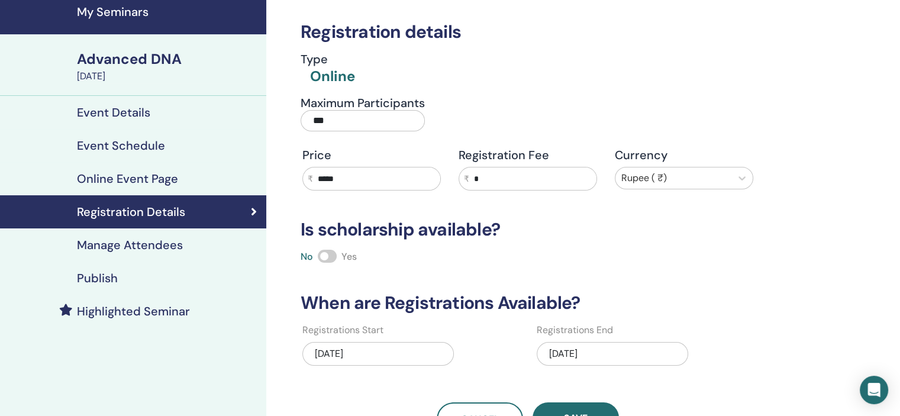
click at [625, 346] on div "[DATE]" at bounding box center [611, 354] width 151 height 24
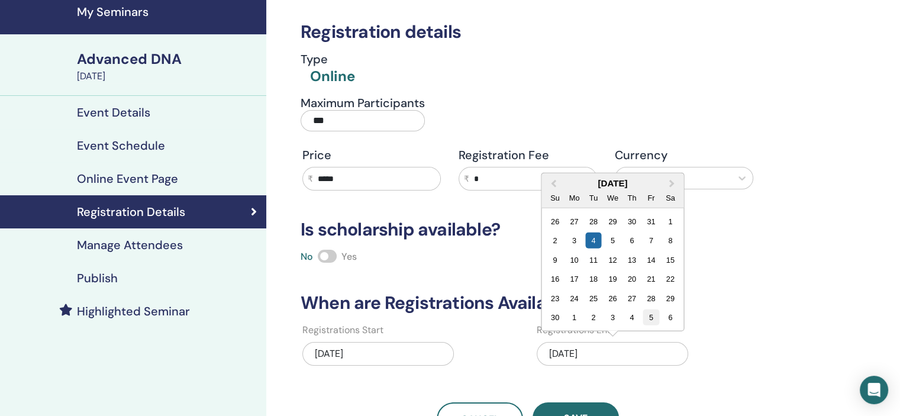
click at [651, 319] on div "5" at bounding box center [651, 317] width 16 height 16
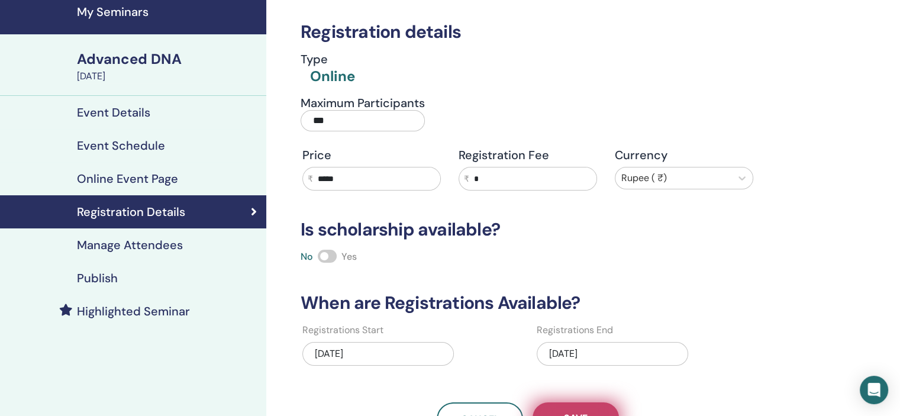
click at [594, 403] on button "Save" at bounding box center [575, 417] width 86 height 31
click at [160, 278] on div "Publish" at bounding box center [132, 278] width 247 height 14
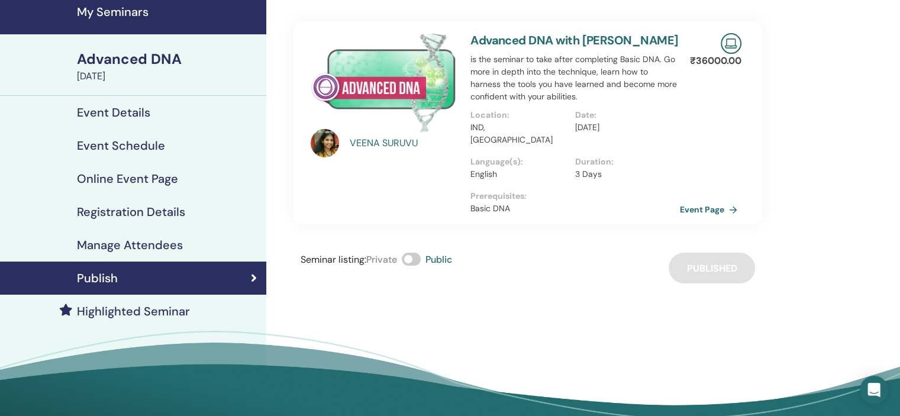
click at [137, 12] on h4 "My Seminars" at bounding box center [168, 12] width 182 height 14
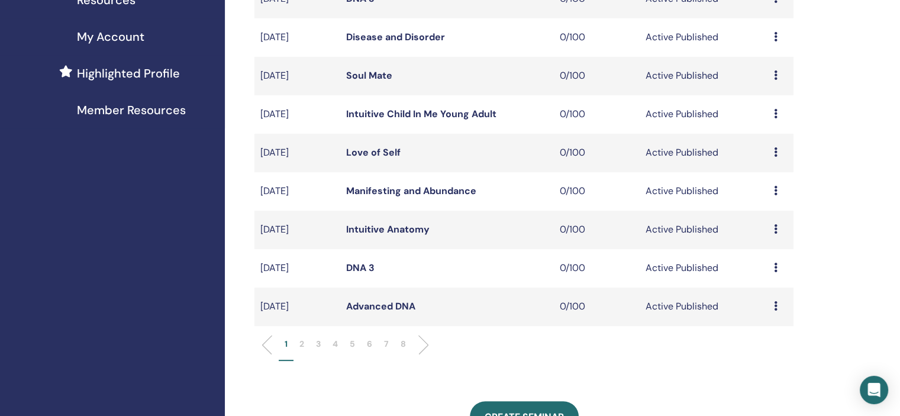
scroll to position [296, 0]
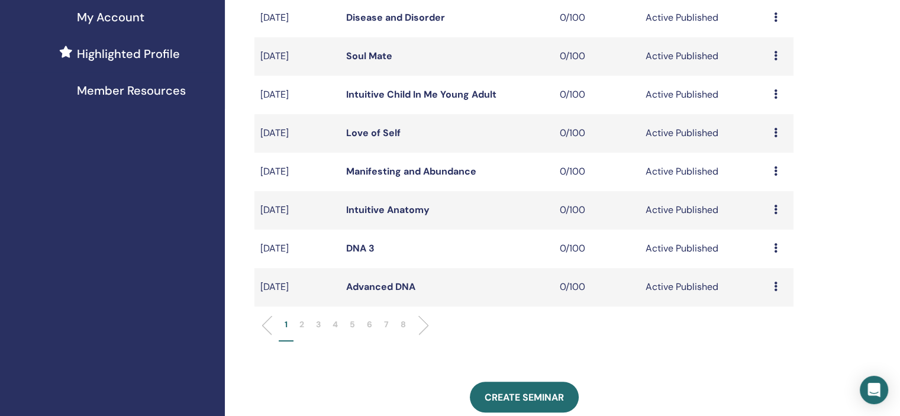
click at [348, 322] on li "5" at bounding box center [352, 329] width 17 height 23
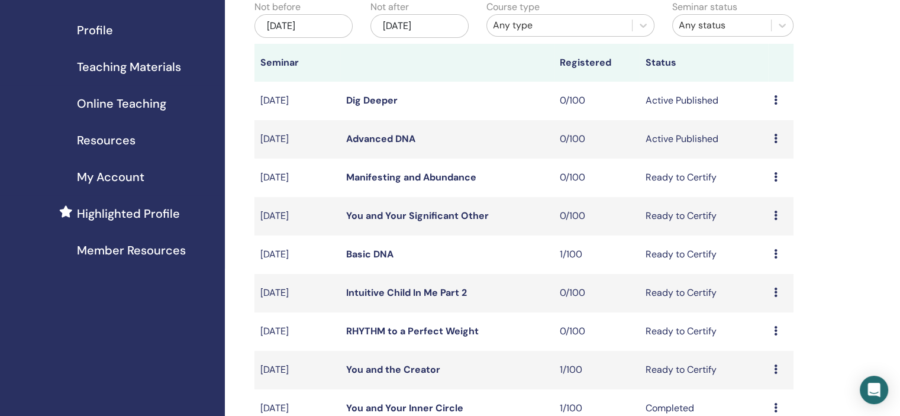
scroll to position [118, 0]
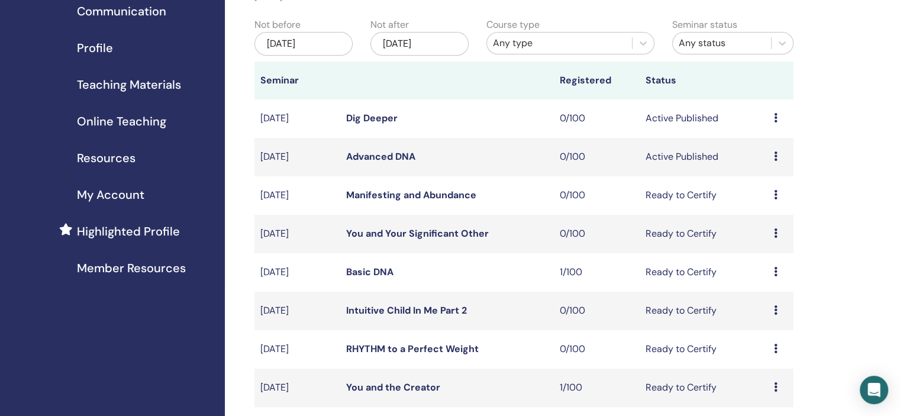
click at [777, 154] on div "Preview Edit Attendees Cancel" at bounding box center [781, 157] width 14 height 14
click at [748, 177] on link "Edit" at bounding box center [754, 182] width 17 height 12
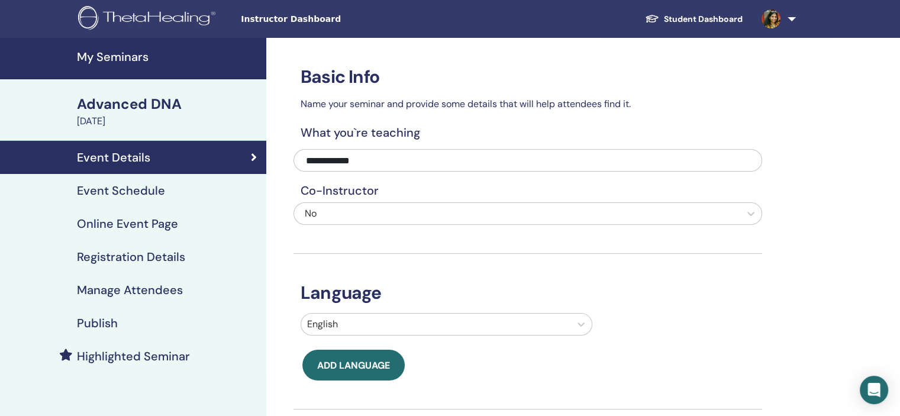
click at [222, 183] on div "Event Schedule" at bounding box center [132, 190] width 247 height 14
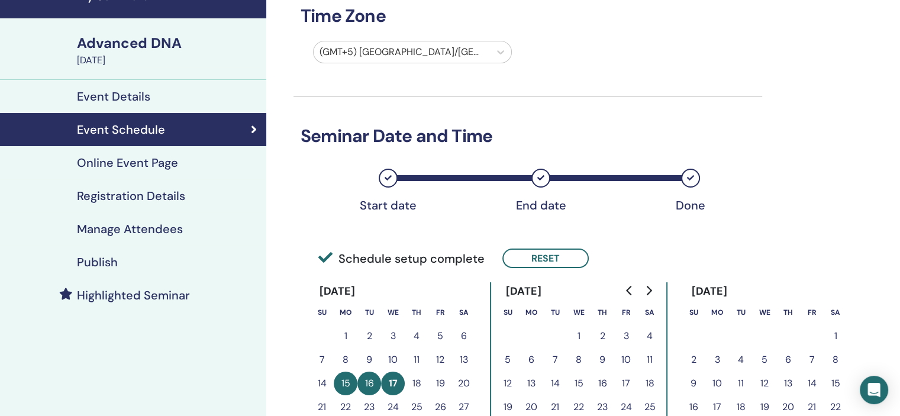
scroll to position [118, 0]
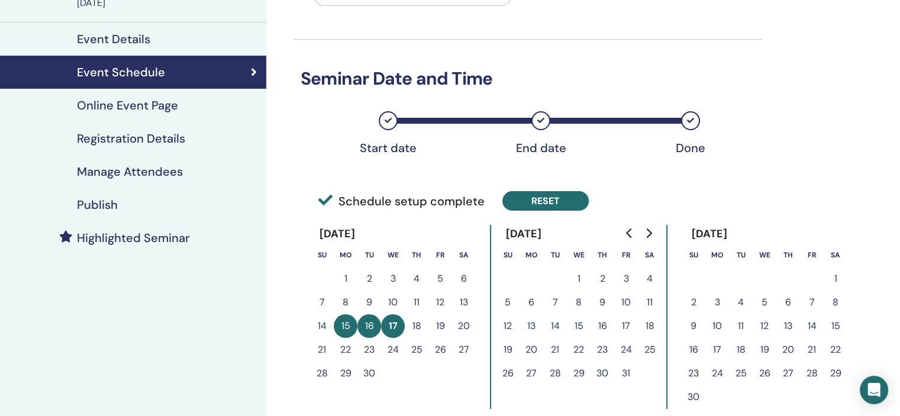
click at [548, 198] on button "Reset" at bounding box center [545, 201] width 86 height 20
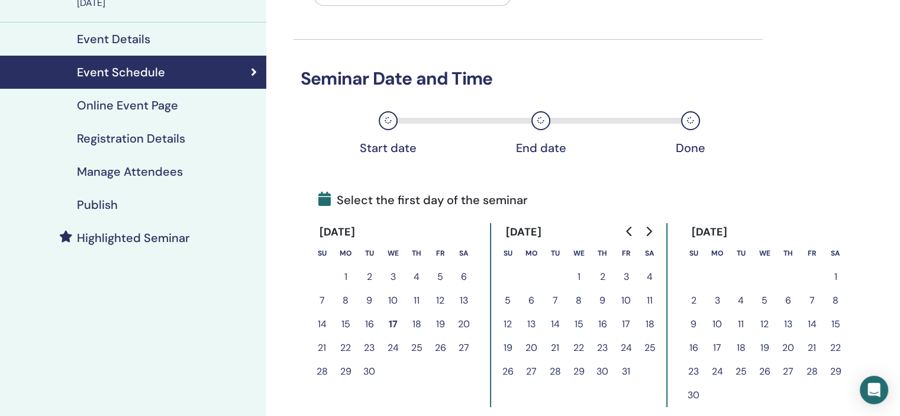
click at [648, 227] on icon "Go to next month" at bounding box center [647, 231] width 9 height 9
click at [625, 229] on icon "Go to previous month" at bounding box center [629, 231] width 9 height 9
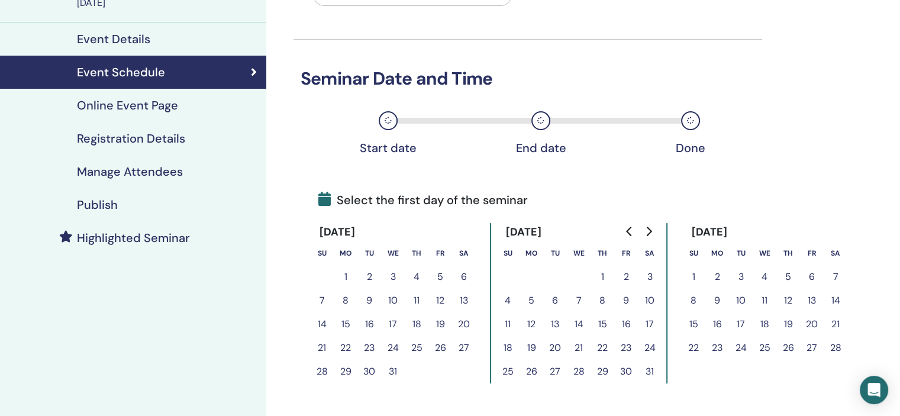
click at [340, 324] on button "15" at bounding box center [346, 324] width 24 height 24
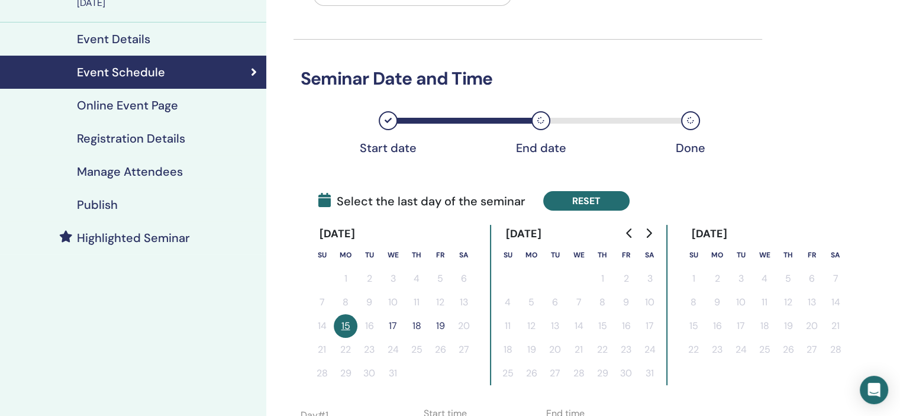
click at [578, 198] on button "Reset" at bounding box center [586, 201] width 86 height 20
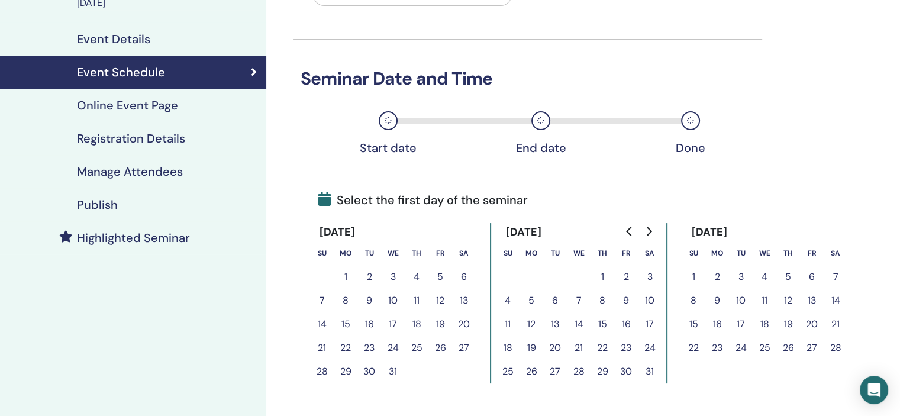
drag, startPoint x: 597, startPoint y: 322, endPoint x: 626, endPoint y: 321, distance: 29.0
click at [598, 322] on button "15" at bounding box center [602, 324] width 24 height 24
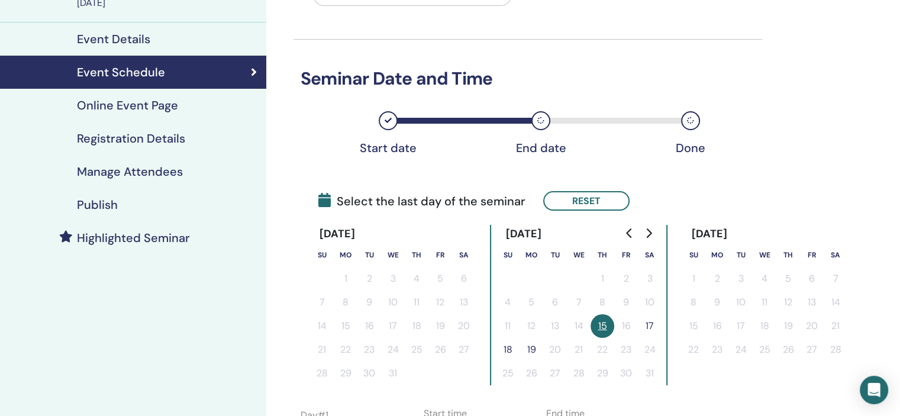
click at [594, 180] on div "Select the last day of the seminar Reset" at bounding box center [527, 188] width 468 height 54
click at [604, 200] on button "Reset" at bounding box center [586, 201] width 86 height 20
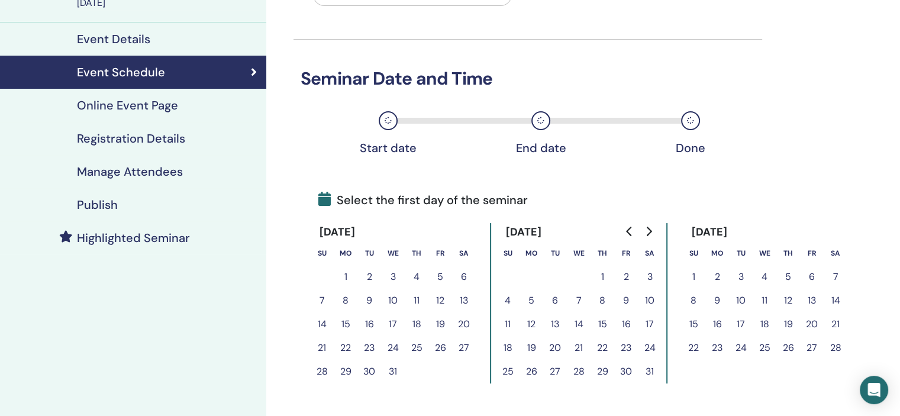
click at [625, 321] on button "16" at bounding box center [626, 324] width 24 height 24
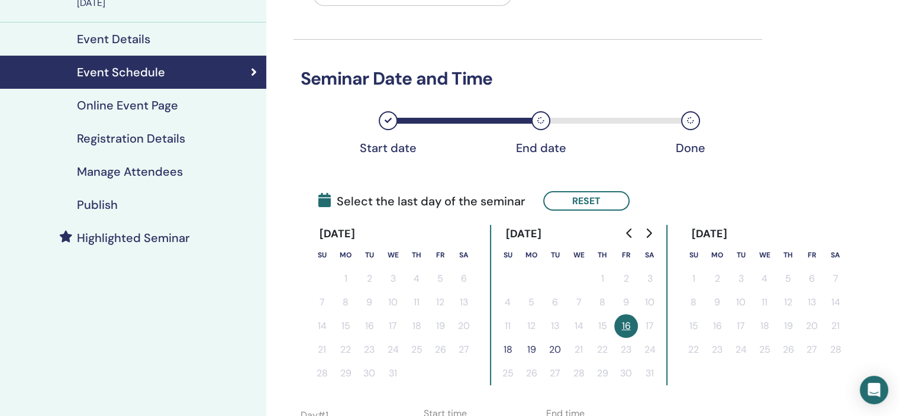
click at [504, 349] on button "18" at bounding box center [508, 350] width 24 height 24
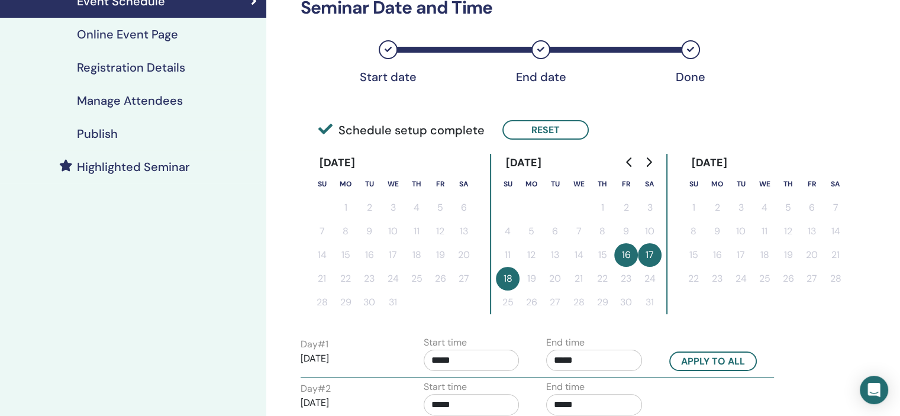
scroll to position [355, 0]
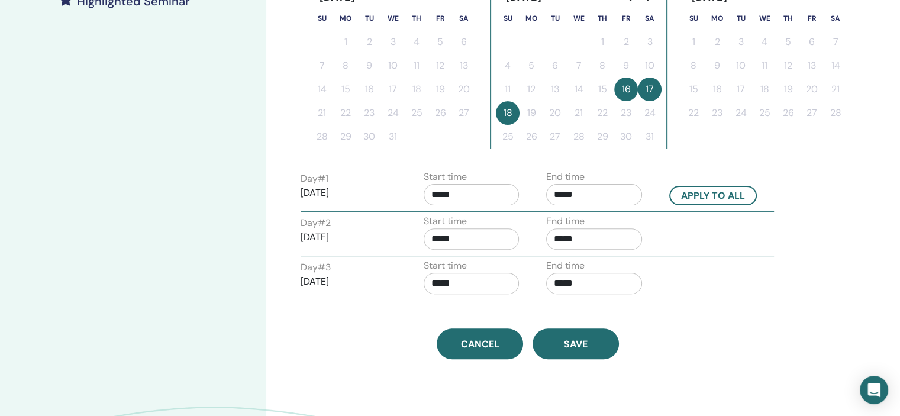
click at [467, 181] on label "Start time" at bounding box center [444, 177] width 43 height 14
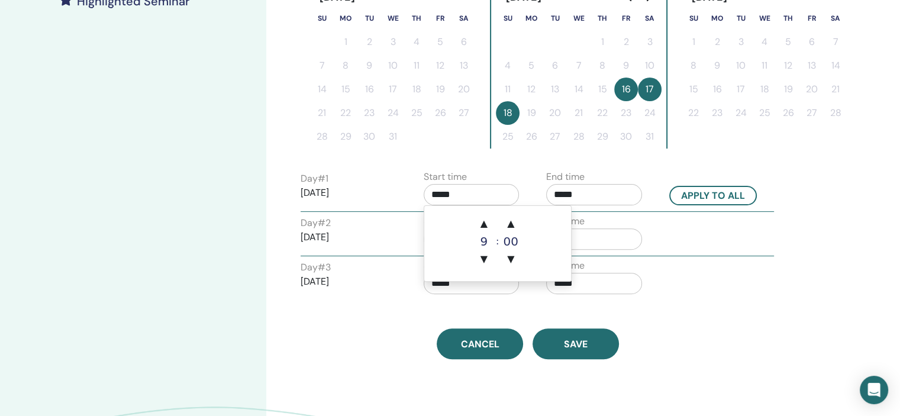
click at [476, 195] on input "*****" at bounding box center [471, 194] width 96 height 21
click at [484, 224] on span "▲" at bounding box center [484, 224] width 24 height 24
type input "*****"
click at [598, 190] on input "*****" at bounding box center [594, 194] width 96 height 21
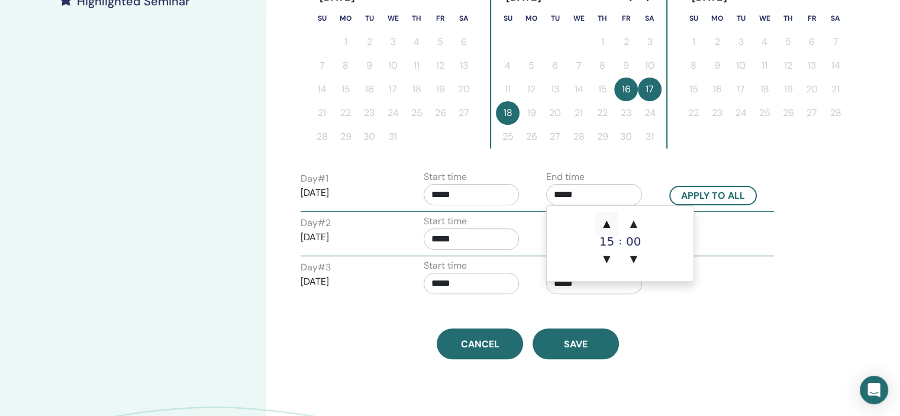
click at [608, 217] on span "▲" at bounding box center [606, 224] width 24 height 24
type input "*****"
click at [714, 193] on button "Apply to all" at bounding box center [713, 196] width 88 height 20
type input "*****"
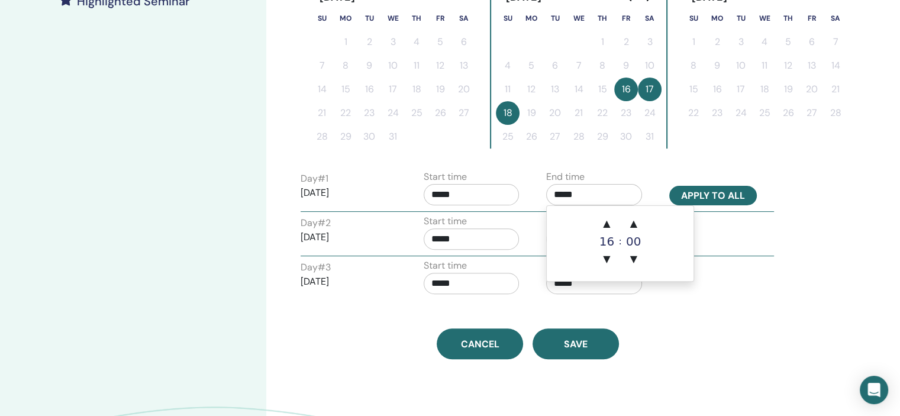
type input "*****"
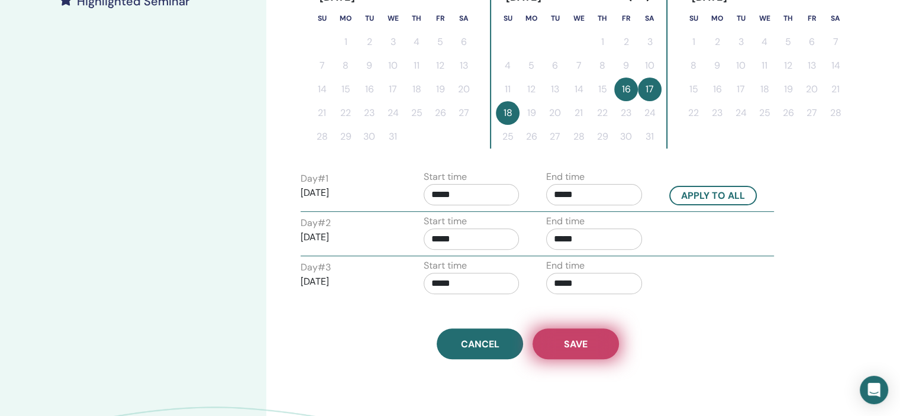
click at [599, 337] on button "Save" at bounding box center [575, 343] width 86 height 31
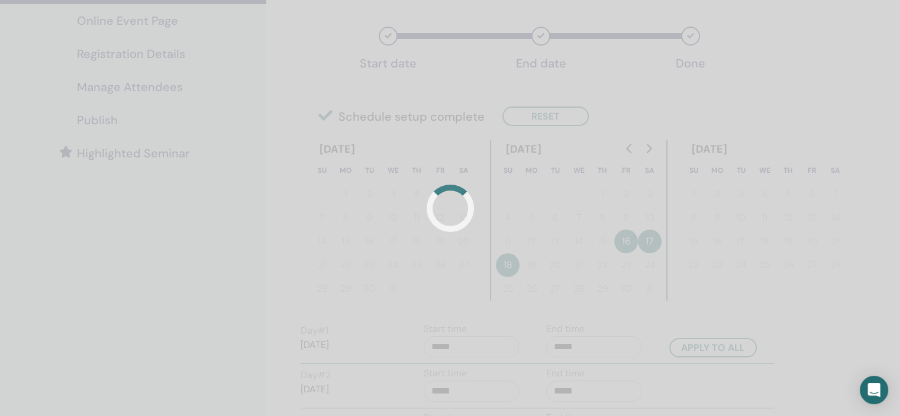
scroll to position [59, 0]
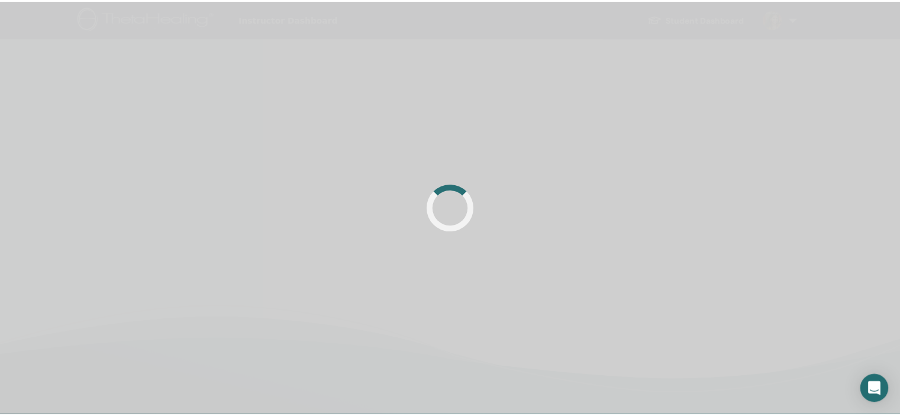
scroll to position [59, 0]
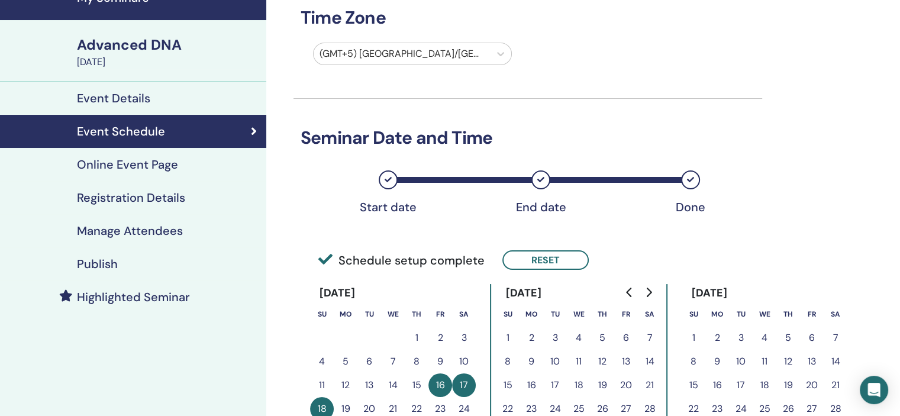
click at [194, 193] on div "Registration Details" at bounding box center [132, 197] width 247 height 14
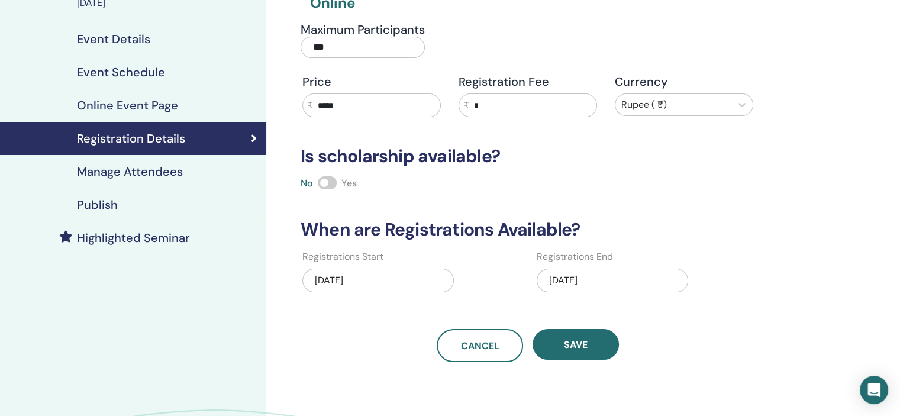
scroll to position [177, 0]
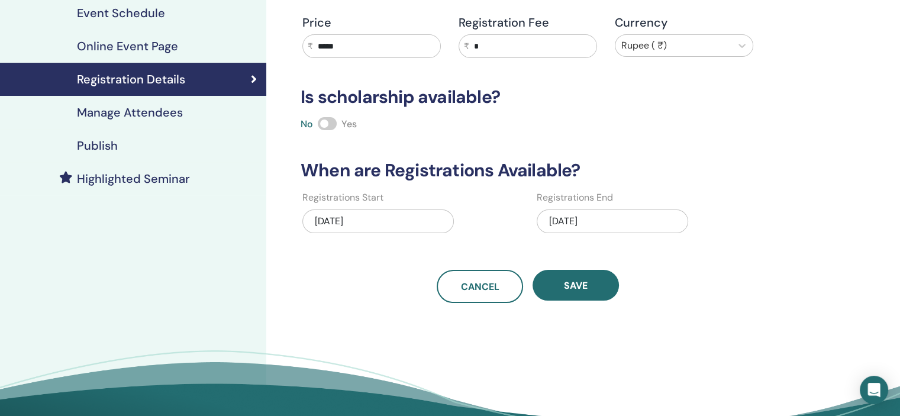
click at [614, 196] on div "Registrations End [DATE]" at bounding box center [644, 215] width 216 height 51
click at [630, 225] on div "[DATE]" at bounding box center [611, 221] width 151 height 24
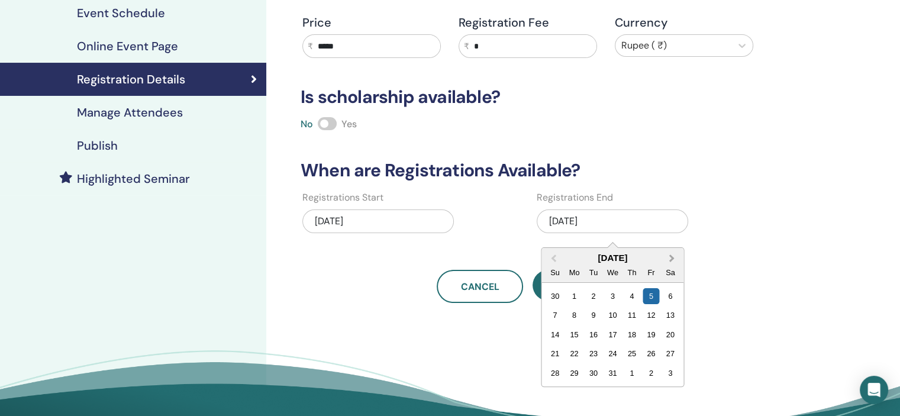
click at [671, 258] on span "Next Month" at bounding box center [671, 258] width 0 height 12
click at [671, 352] on div "28" at bounding box center [670, 353] width 16 height 16
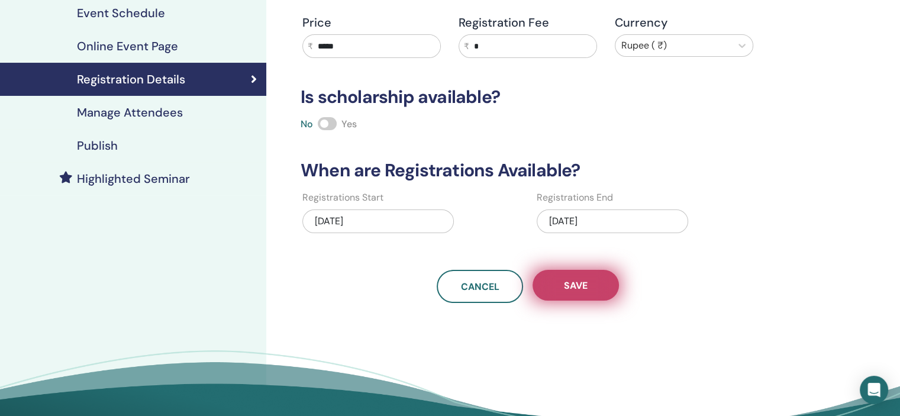
click at [593, 285] on button "Save" at bounding box center [575, 285] width 86 height 31
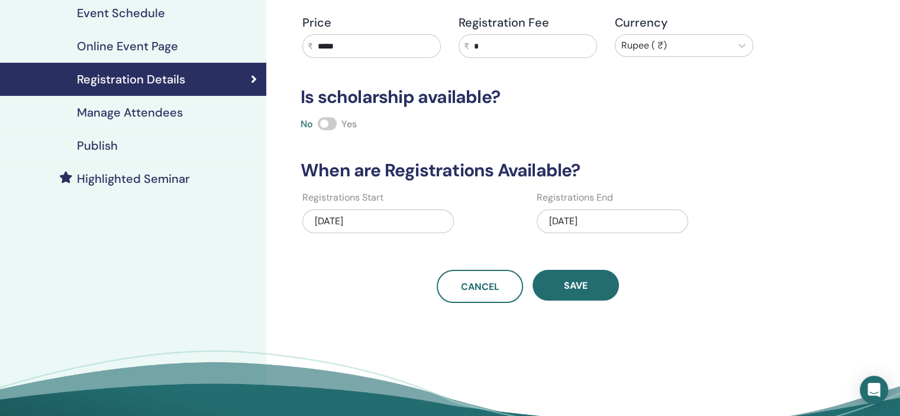
click at [99, 129] on link "Publish" at bounding box center [133, 145] width 266 height 33
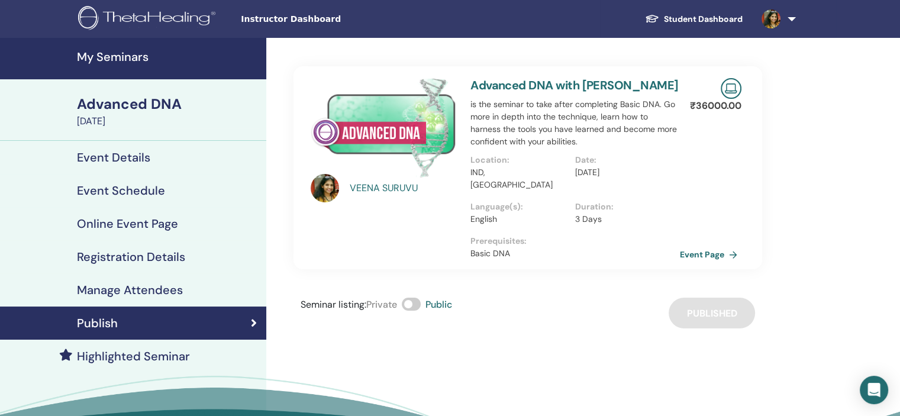
click at [132, 50] on h4 "My Seminars" at bounding box center [168, 57] width 182 height 14
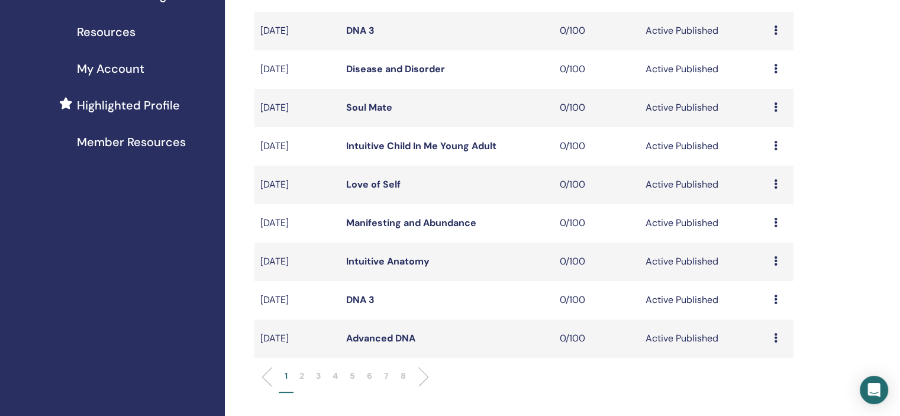
scroll to position [355, 0]
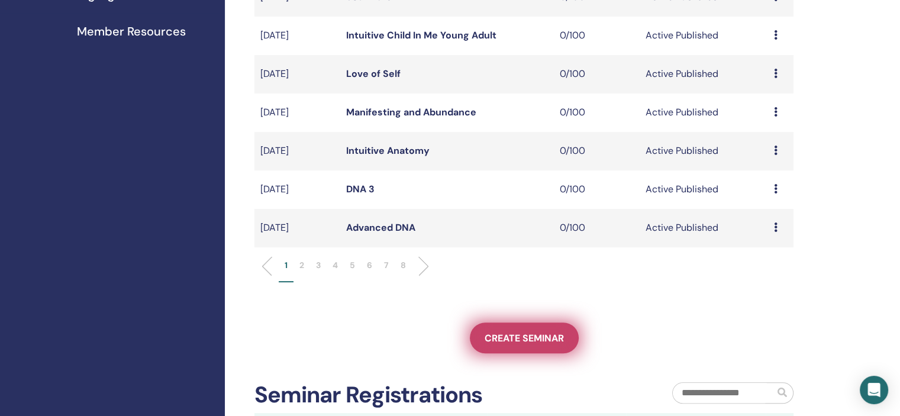
click at [540, 334] on span "Create seminar" at bounding box center [523, 338] width 79 height 12
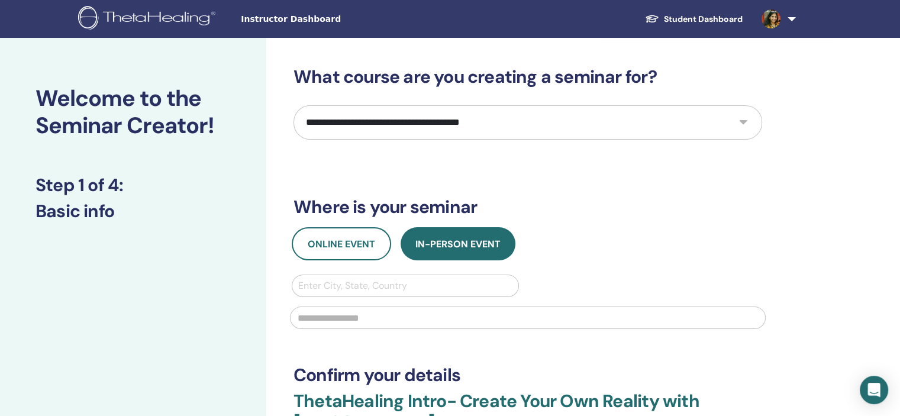
drag, startPoint x: 429, startPoint y: 131, endPoint x: 413, endPoint y: 138, distance: 16.7
click at [429, 131] on select "**********" at bounding box center [527, 122] width 468 height 34
select select "****"
click at [293, 105] on select "**********" at bounding box center [527, 122] width 468 height 34
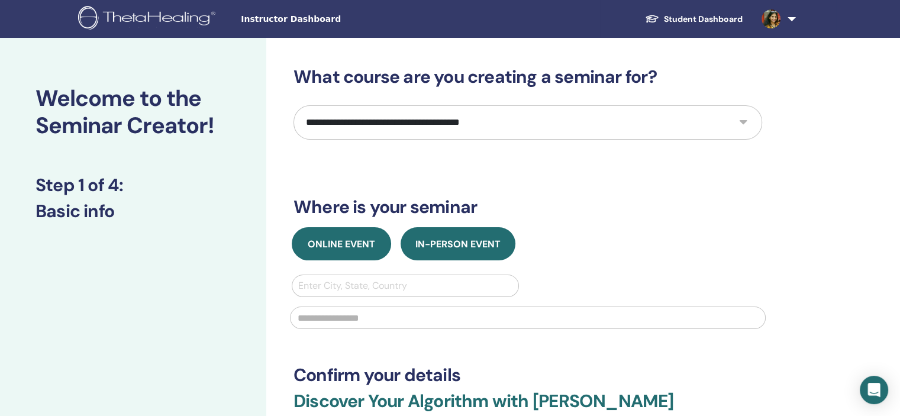
click at [351, 245] on span "Online Event" at bounding box center [341, 244] width 67 height 12
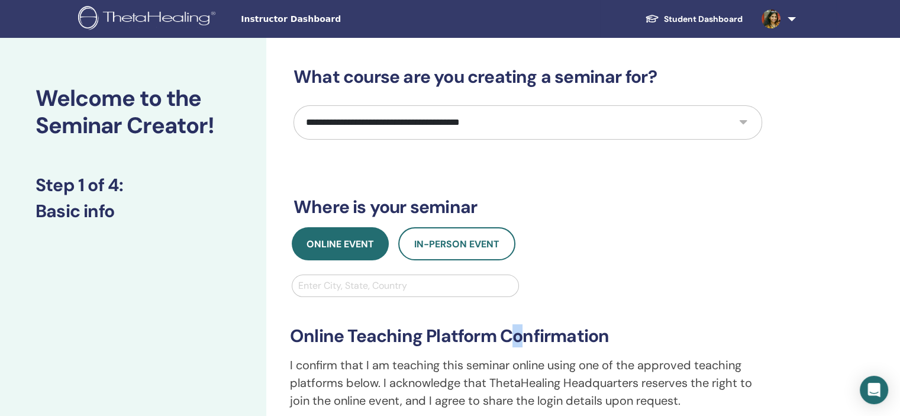
click at [527, 314] on div "**********" at bounding box center [528, 377] width 490 height 160
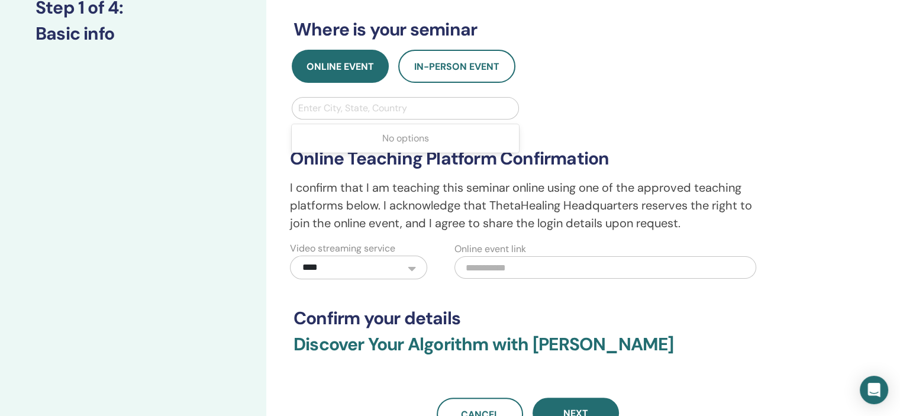
click at [409, 107] on div at bounding box center [405, 108] width 214 height 17
type input "***"
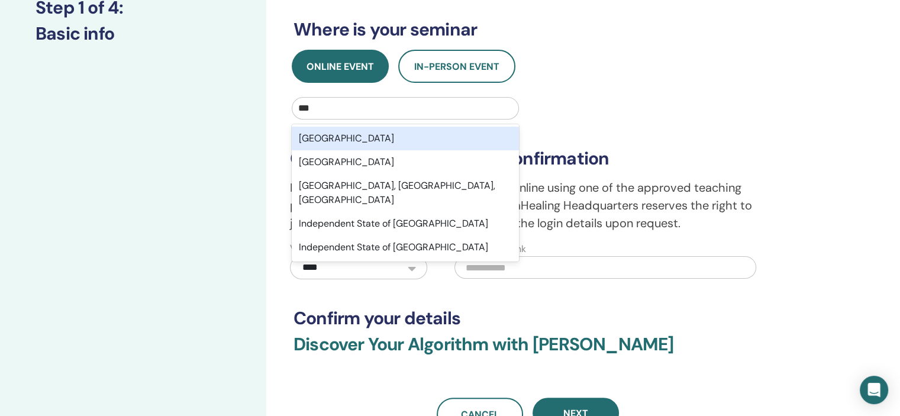
click at [405, 131] on div "India" at bounding box center [405, 139] width 227 height 24
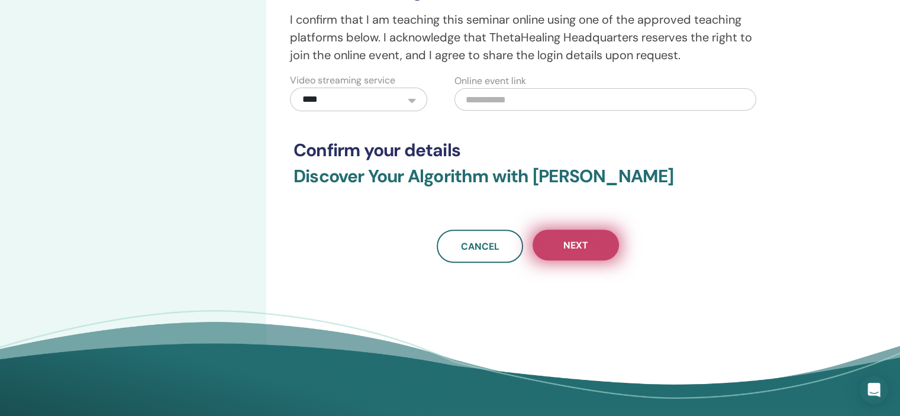
scroll to position [355, 0]
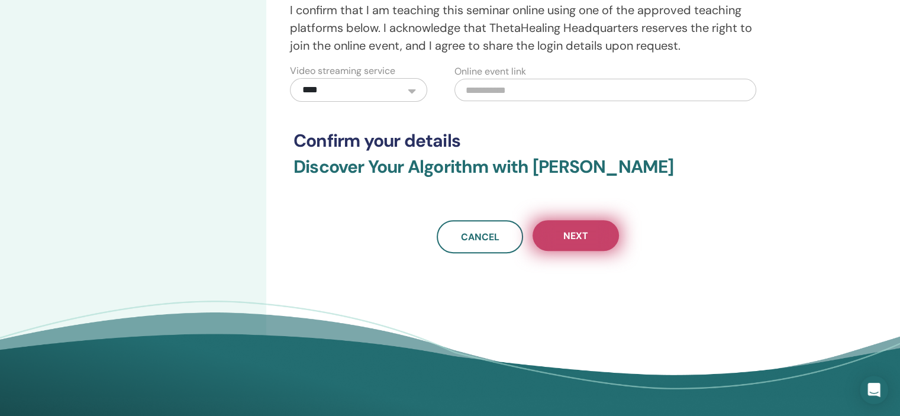
click at [592, 233] on button "Next" at bounding box center [575, 235] width 86 height 31
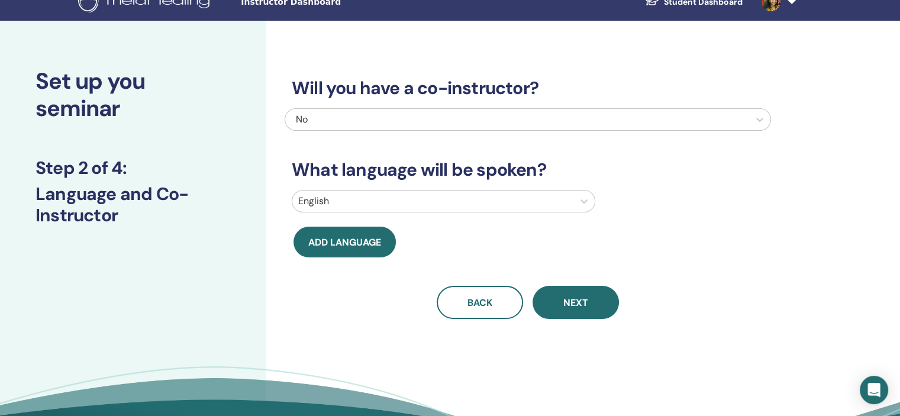
scroll to position [0, 0]
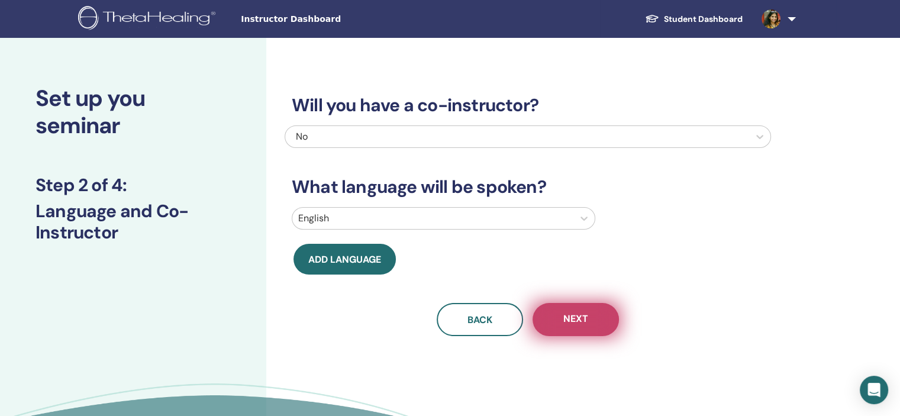
click at [580, 319] on span "Next" at bounding box center [575, 319] width 25 height 15
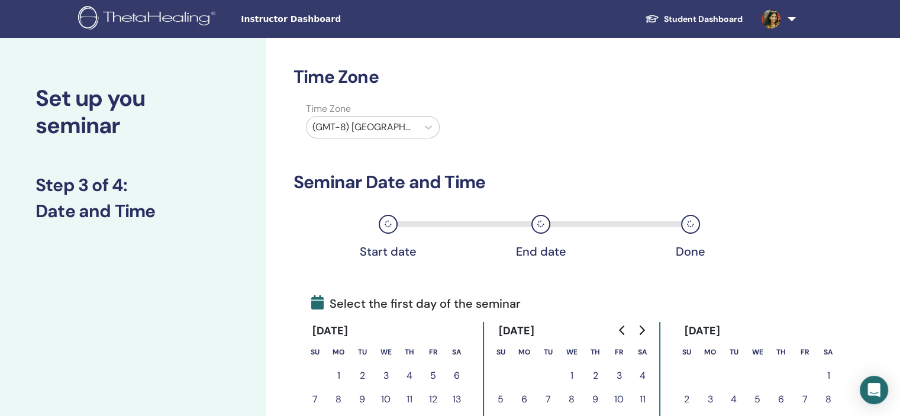
click at [389, 130] on div at bounding box center [361, 127] width 99 height 17
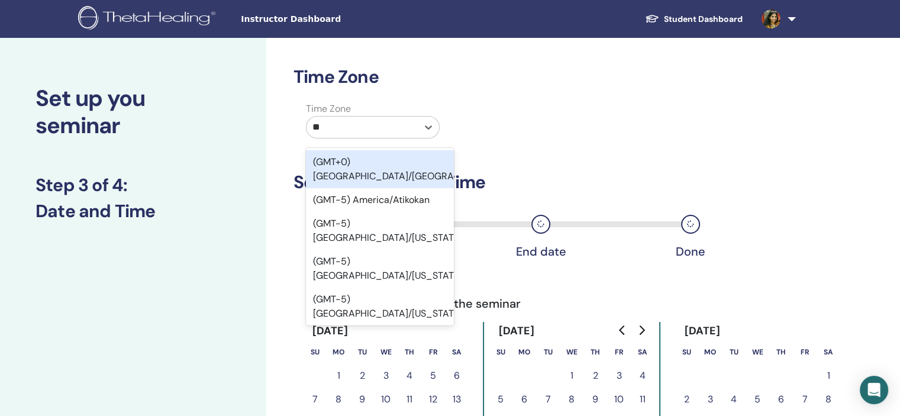
type input "***"
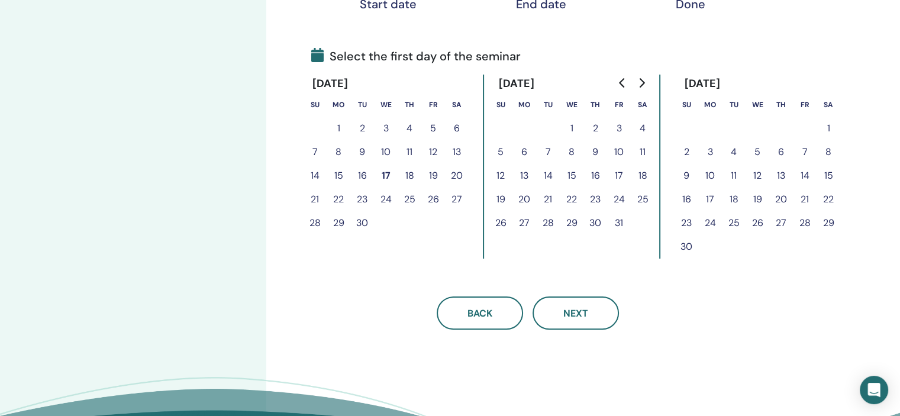
scroll to position [237, 0]
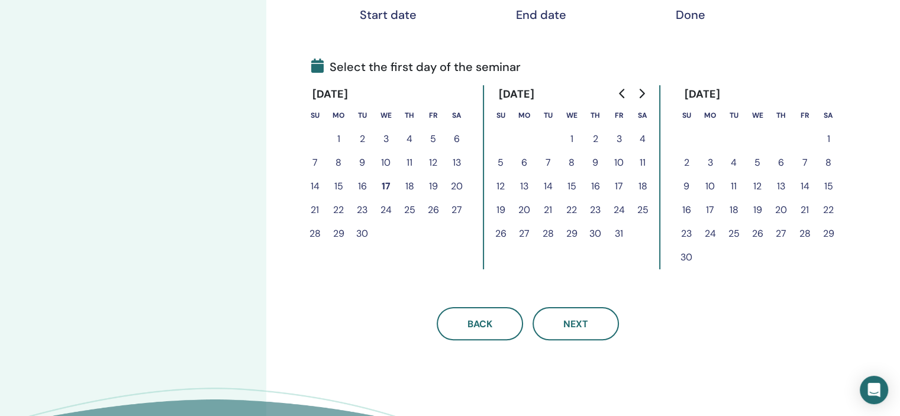
click at [457, 185] on button "20" at bounding box center [457, 186] width 24 height 24
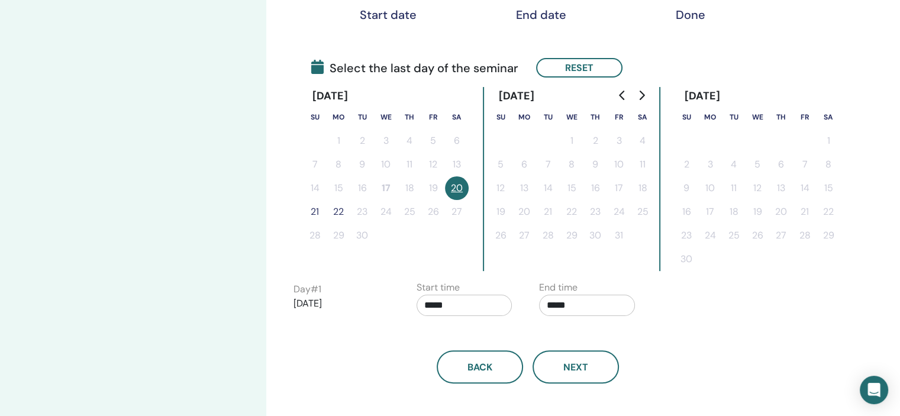
click at [457, 185] on button "20" at bounding box center [457, 188] width 24 height 24
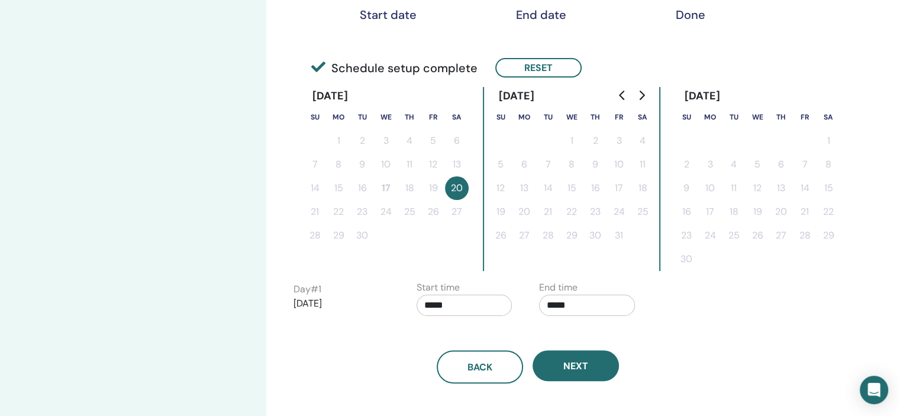
click at [483, 302] on input "*****" at bounding box center [464, 305] width 96 height 21
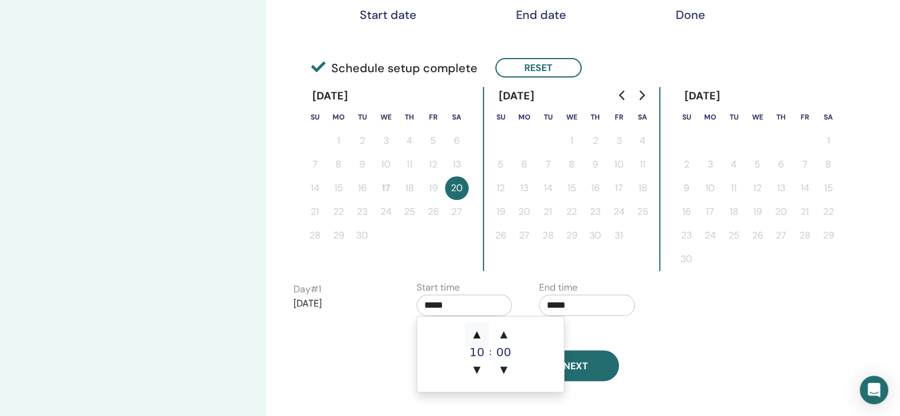
click at [474, 334] on span "▲" at bounding box center [477, 334] width 24 height 24
type input "*****"
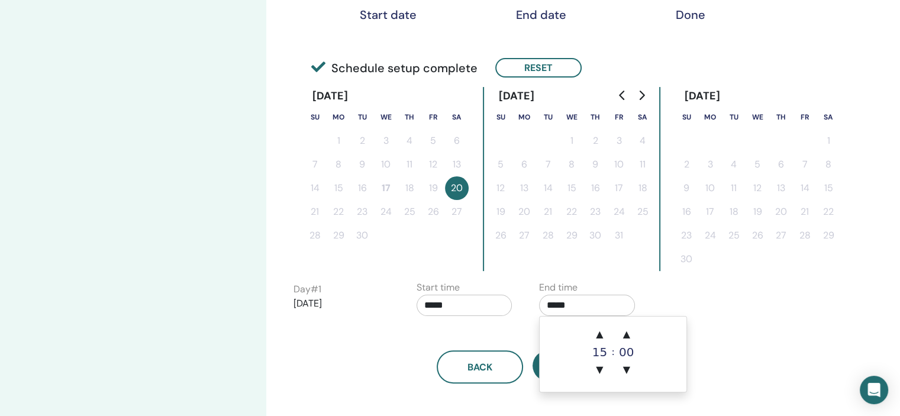
click at [573, 313] on input "*****" at bounding box center [587, 305] width 96 height 21
click at [593, 324] on span "▲" at bounding box center [599, 334] width 24 height 24
type input "*****"
click at [768, 324] on div "Back Next" at bounding box center [527, 353] width 486 height 62
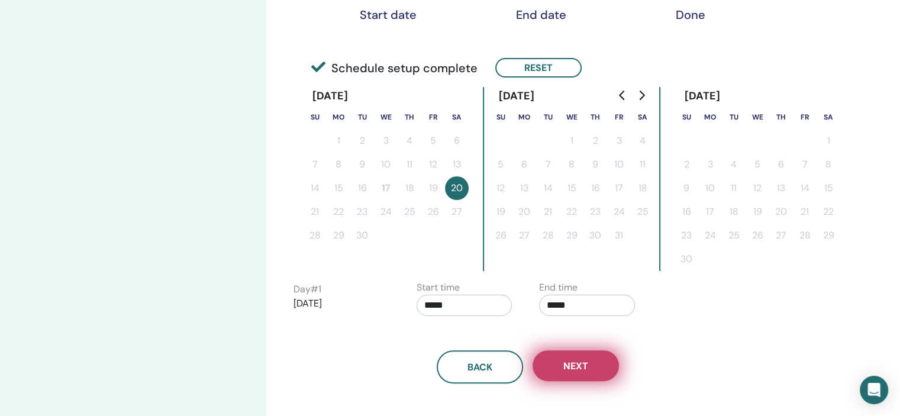
click at [582, 360] on span "Next" at bounding box center [575, 366] width 25 height 12
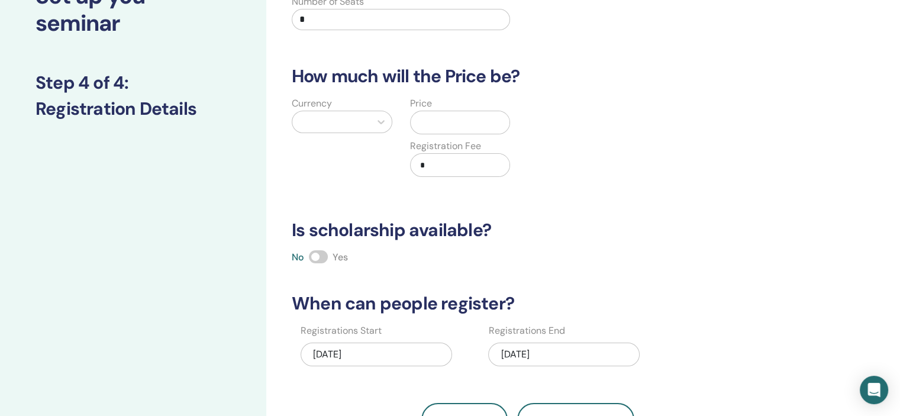
scroll to position [0, 0]
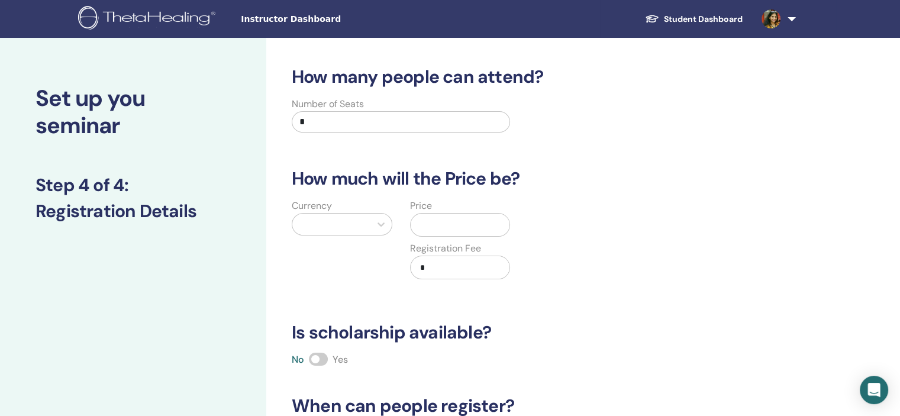
click at [393, 123] on input "*" at bounding box center [401, 121] width 218 height 21
type input "***"
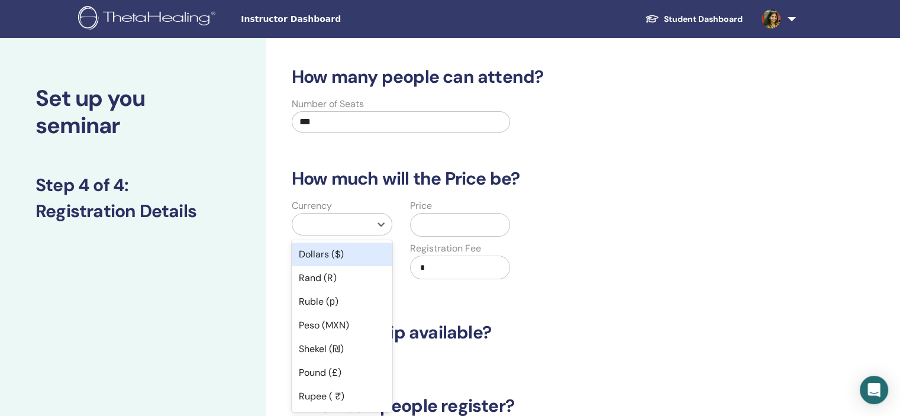
click at [369, 221] on div at bounding box center [331, 224] width 78 height 21
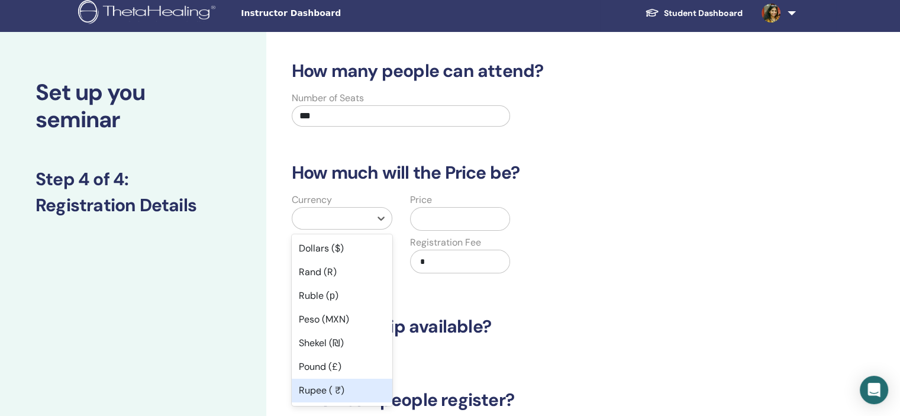
drag, startPoint x: 348, startPoint y: 388, endPoint x: 421, endPoint y: 307, distance: 108.9
click at [350, 388] on div "Rupee ( ₹)" at bounding box center [342, 391] width 101 height 24
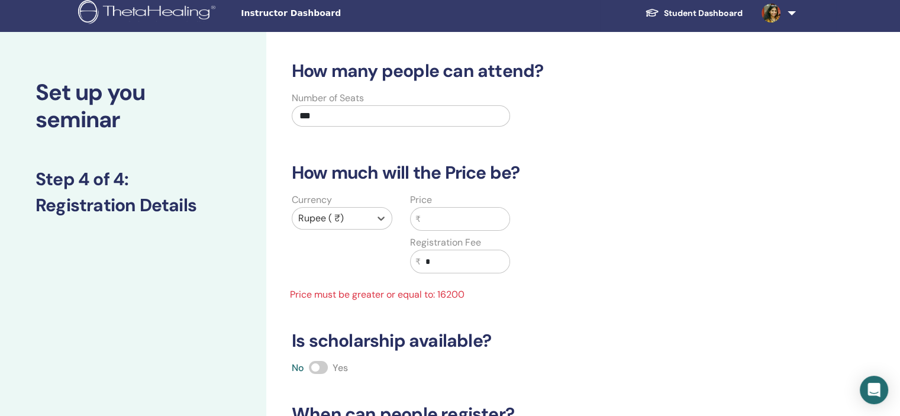
click at [459, 212] on input "text" at bounding box center [465, 219] width 89 height 22
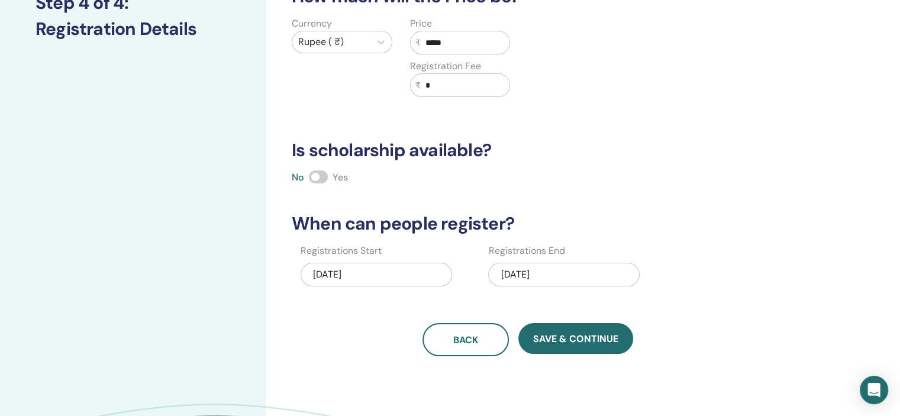
scroll to position [183, 0]
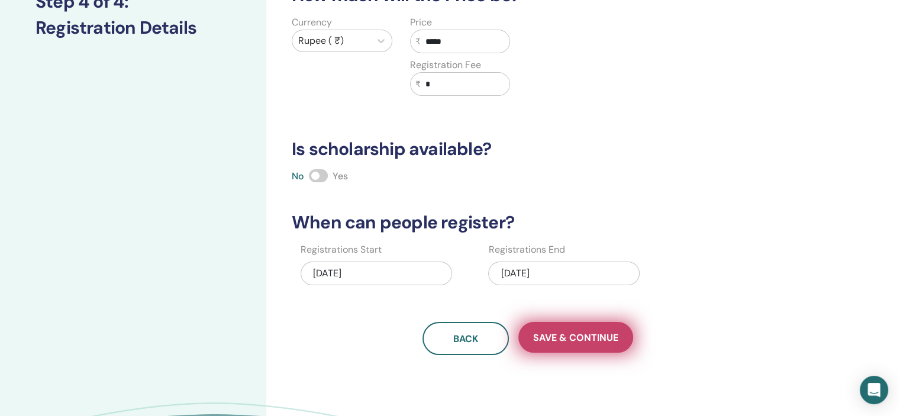
type input "*****"
click at [588, 338] on span "Save & Continue" at bounding box center [575, 337] width 85 height 12
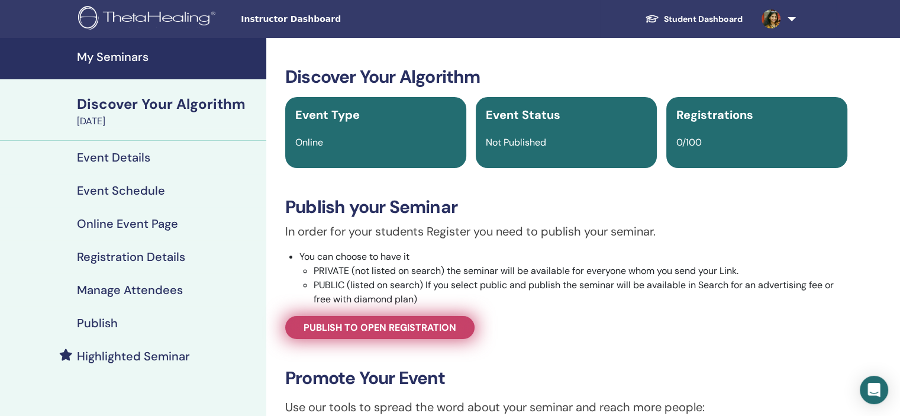
click at [393, 325] on span "Publish to open registration" at bounding box center [379, 327] width 153 height 12
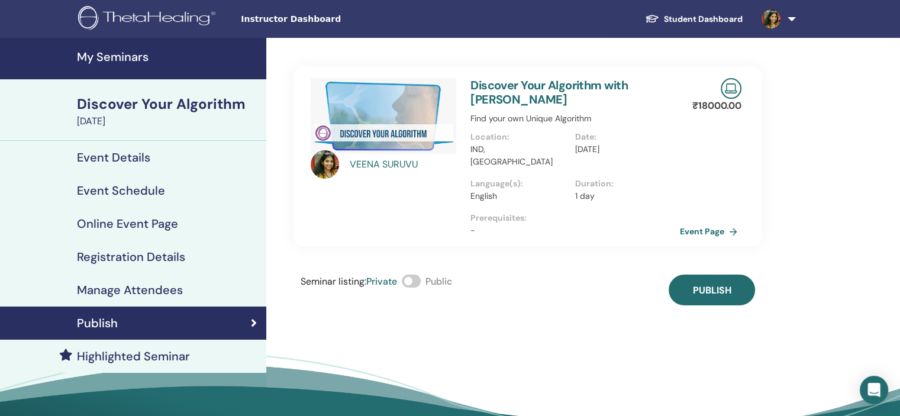
click at [419, 274] on span at bounding box center [411, 280] width 19 height 13
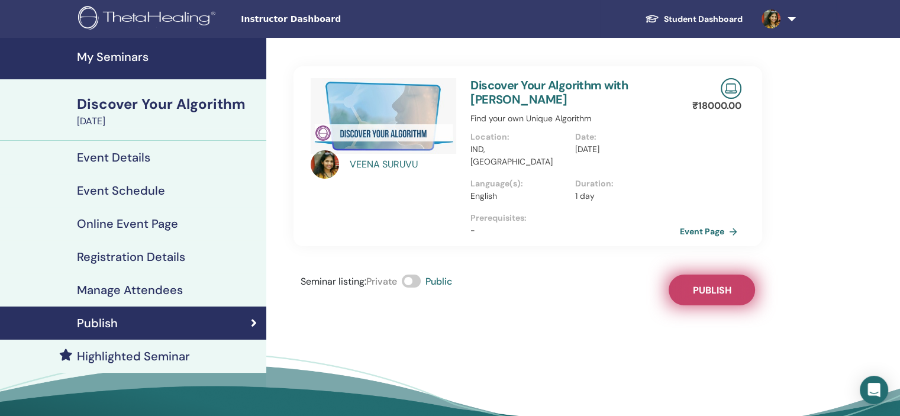
click at [715, 286] on button "Publish" at bounding box center [711, 289] width 86 height 31
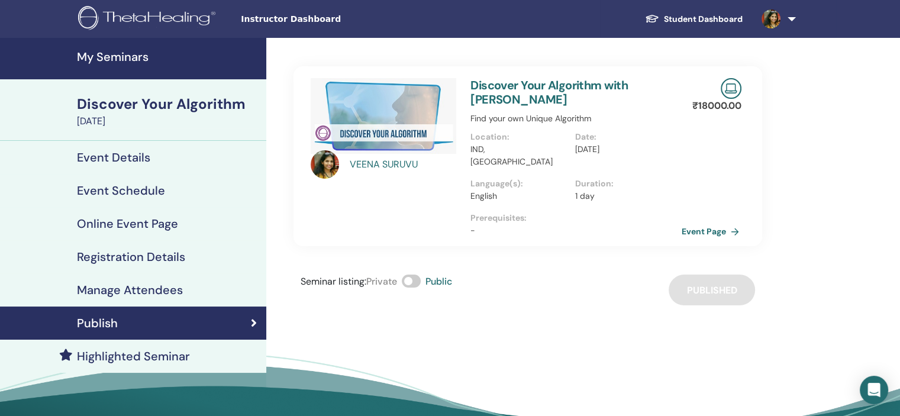
click at [701, 222] on link "Event Page" at bounding box center [712, 231] width 62 height 18
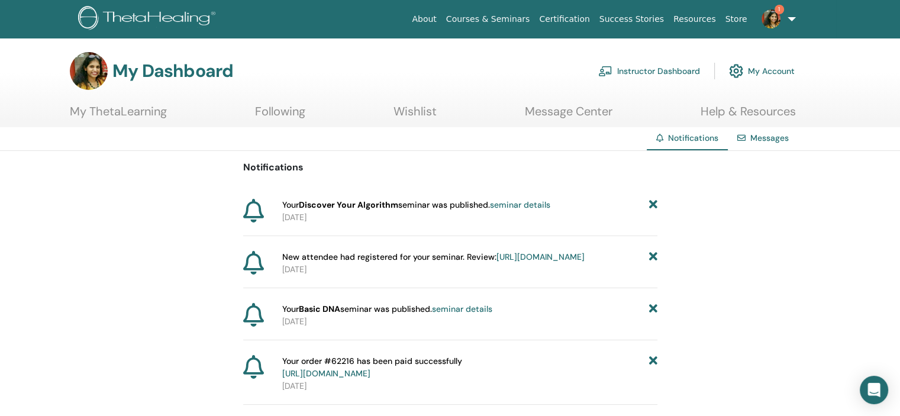
click at [654, 205] on icon at bounding box center [652, 205] width 8 height 12
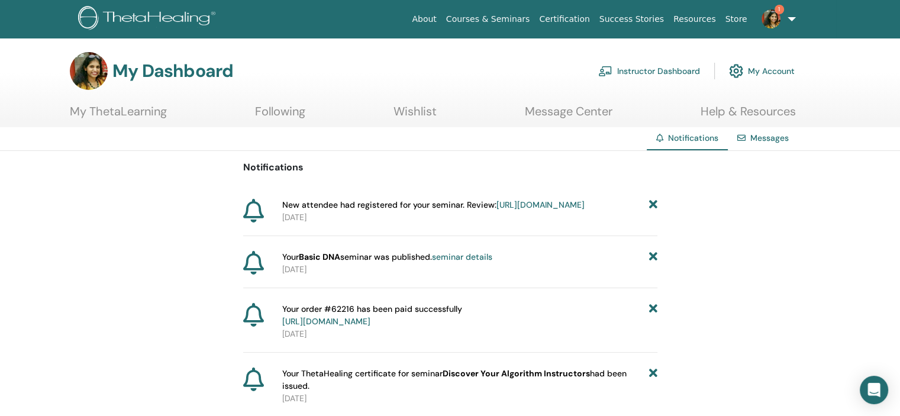
click at [652, 263] on icon at bounding box center [652, 257] width 8 height 12
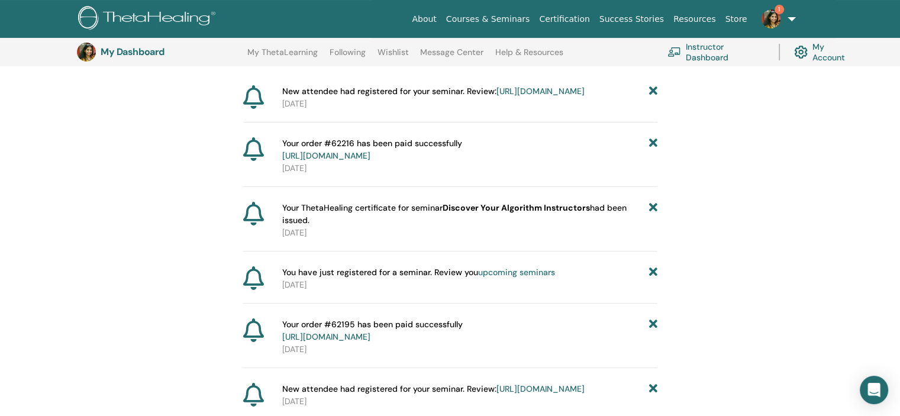
scroll to position [147, 0]
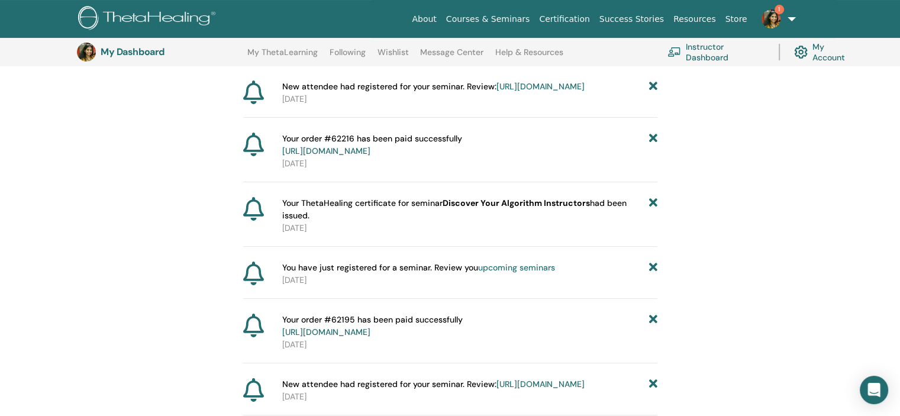
click at [649, 212] on icon at bounding box center [652, 209] width 8 height 25
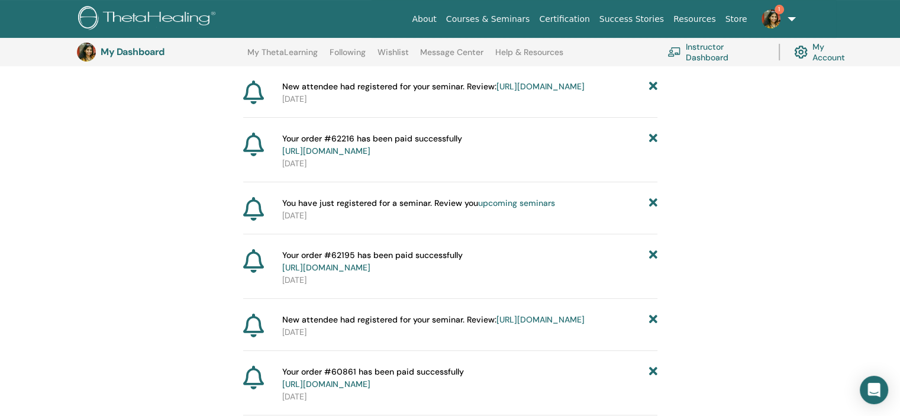
click at [652, 209] on icon at bounding box center [652, 203] width 8 height 12
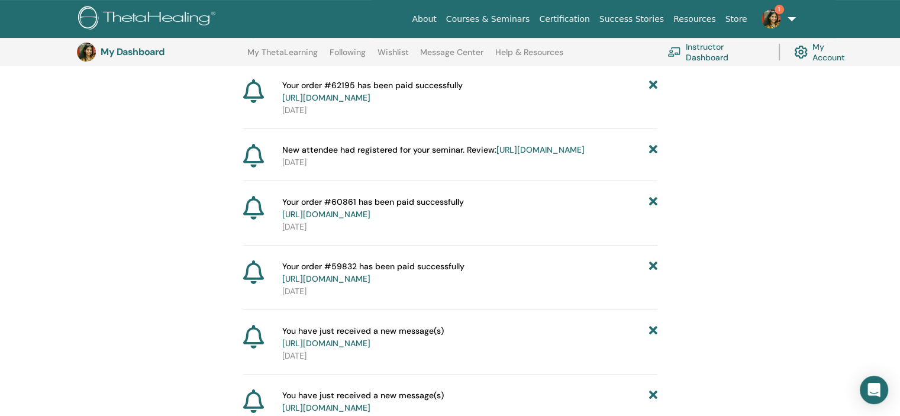
scroll to position [265, 0]
